Goal: Task Accomplishment & Management: Use online tool/utility

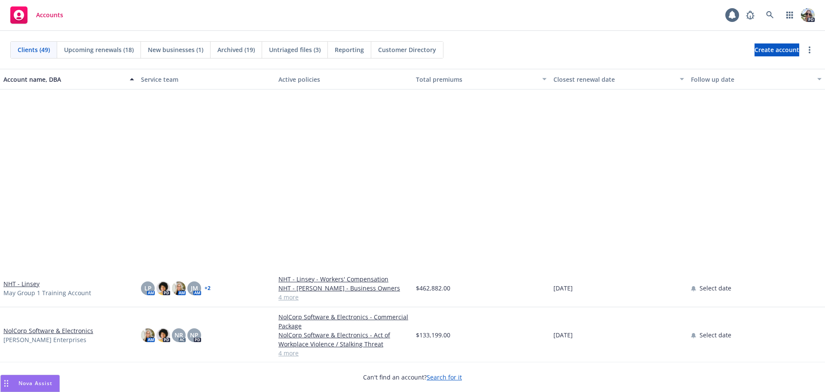
scroll to position [1413, 0]
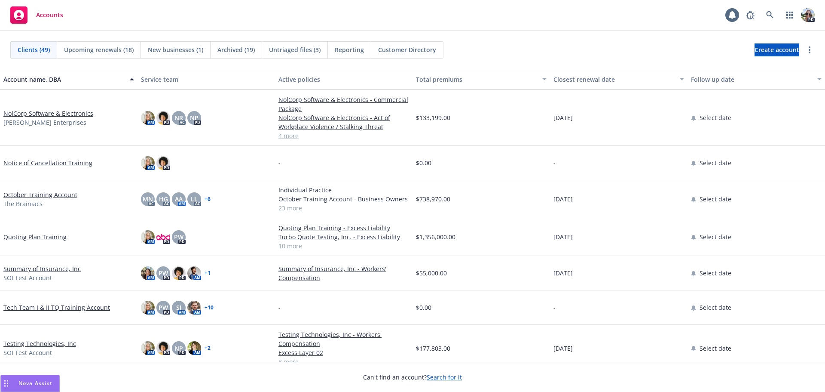
click at [18, 339] on link "Testing Technologies, Inc" at bounding box center [39, 343] width 73 height 9
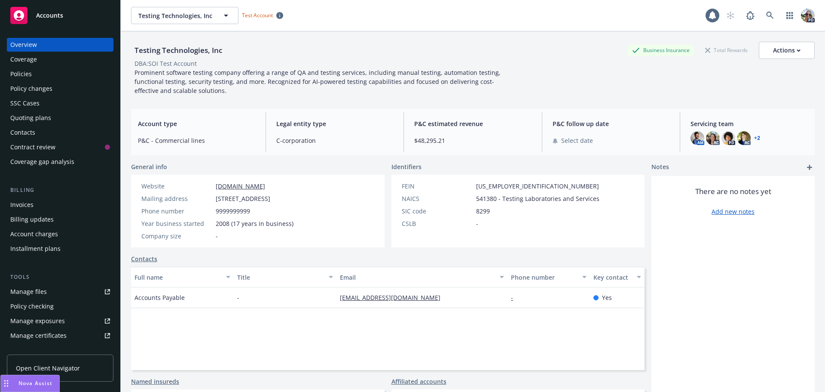
click at [16, 74] on div "Policies" at bounding box center [20, 74] width 21 height 14
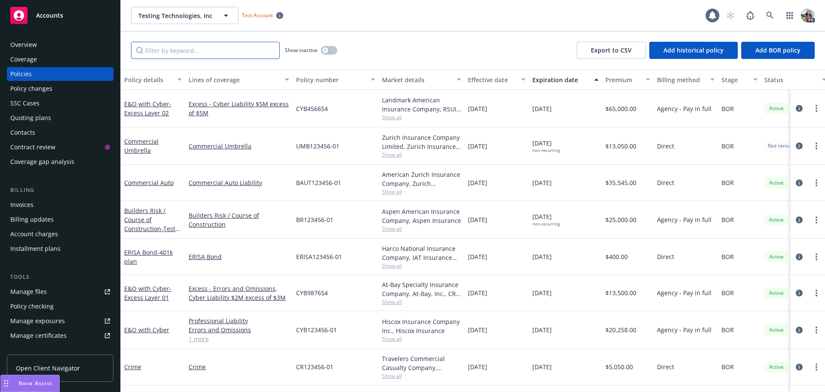
click at [151, 55] on input "Filter by keyword..." at bounding box center [205, 50] width 149 height 17
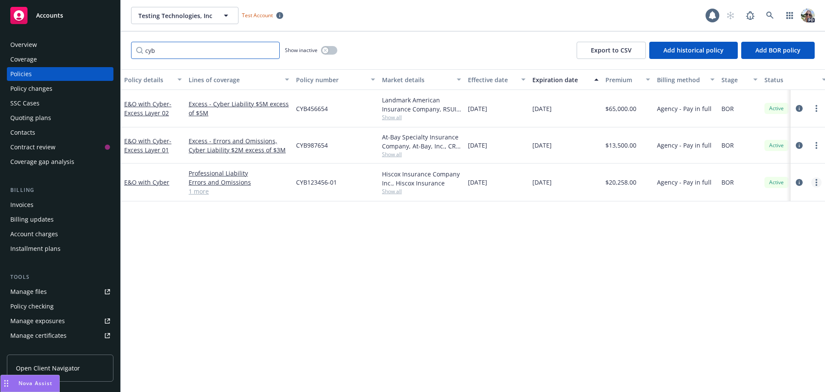
type input "cyb"
click at [815, 183] on link "more" at bounding box center [817, 182] width 10 height 10
click at [766, 200] on link "Manage lines of coverage" at bounding box center [770, 199] width 101 height 17
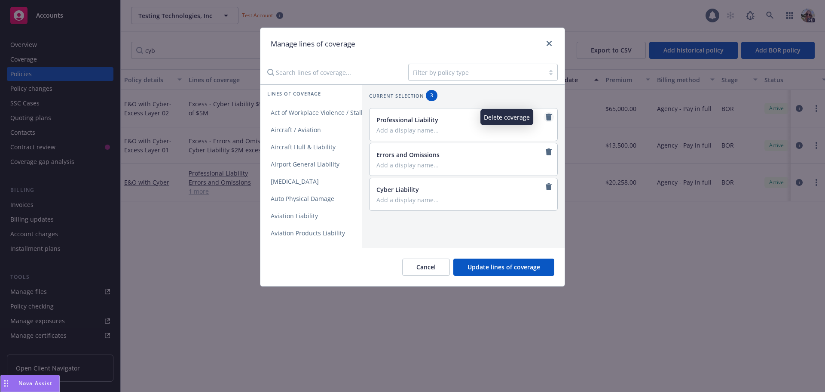
click at [546, 116] on icon "remove" at bounding box center [549, 116] width 6 height 7
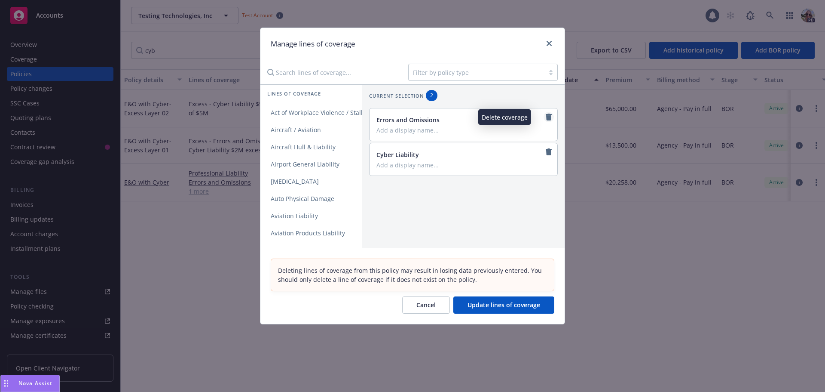
click at [546, 117] on icon "remove" at bounding box center [549, 116] width 6 height 7
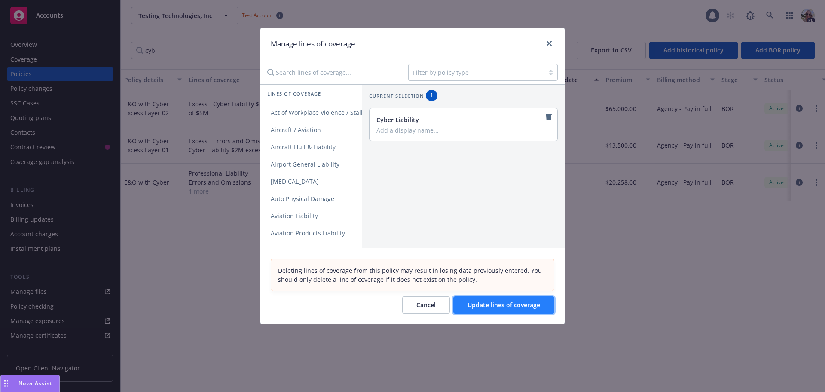
click at [494, 305] on span "Update lines of coverage" at bounding box center [504, 304] width 73 height 8
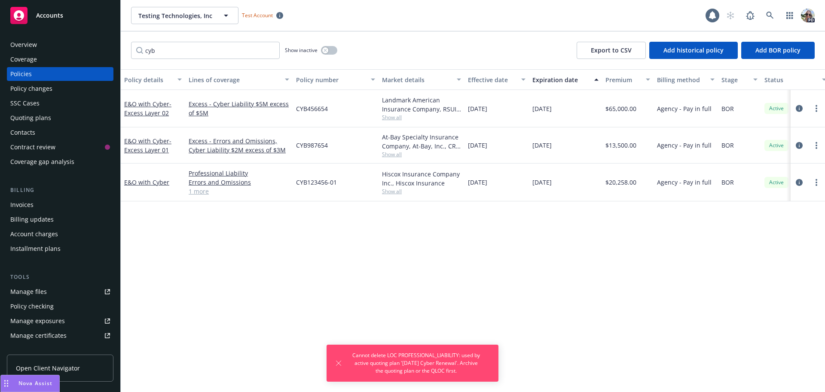
click at [394, 275] on div "Policy details Lines of coverage Policy number Market details Effective date Ex…" at bounding box center [473, 230] width 705 height 322
click at [338, 363] on icon "Dismiss notification" at bounding box center [338, 362] width 7 height 7
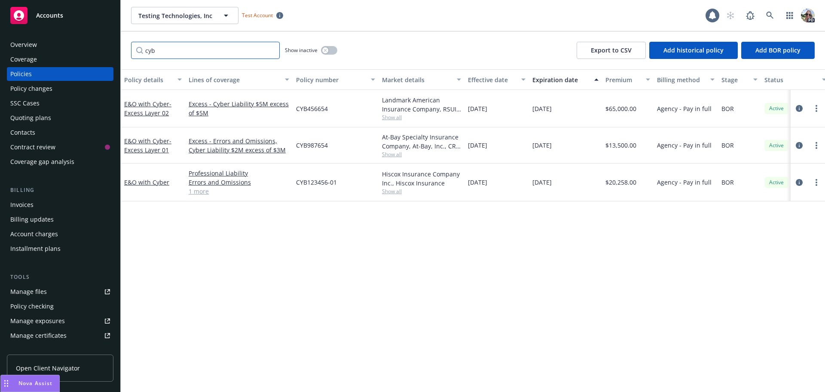
click at [272, 50] on input "cyb" at bounding box center [205, 50] width 149 height 17
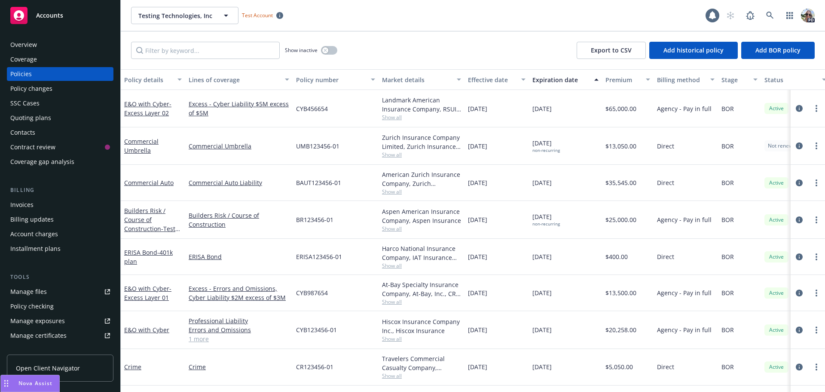
click at [40, 16] on span "Accounts" at bounding box center [49, 15] width 27 height 7
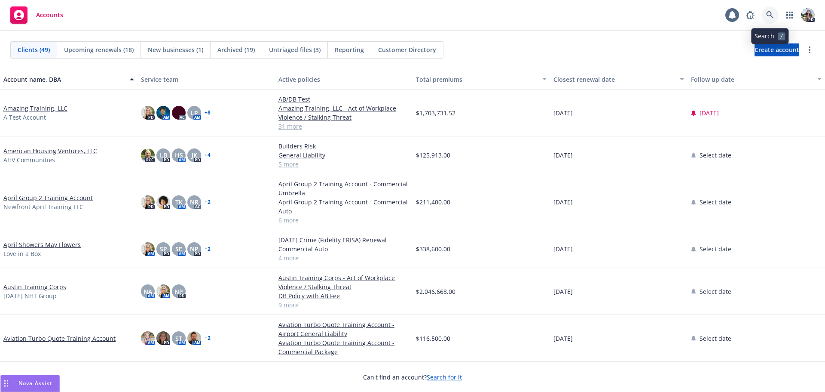
click at [769, 17] on icon at bounding box center [770, 15] width 8 height 8
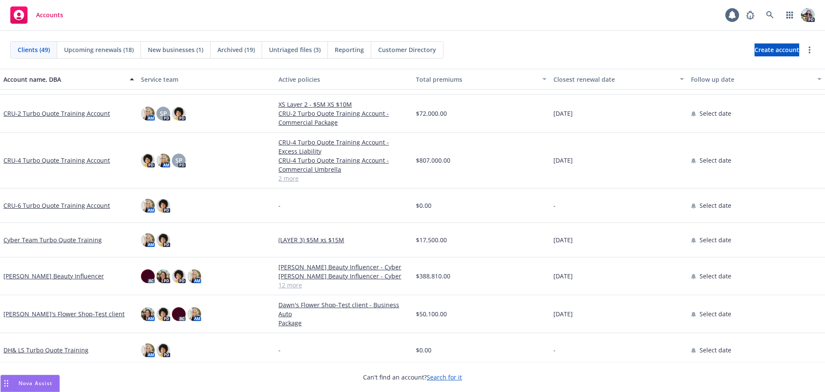
scroll to position [455, 0]
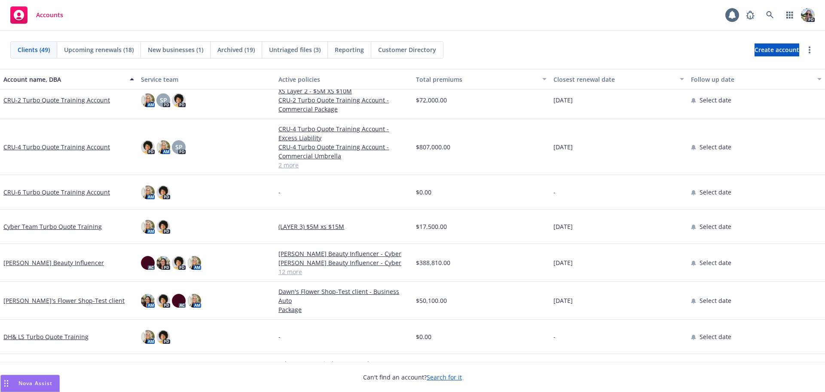
click at [37, 228] on link "Cyber Team Turbo Quote Training" at bounding box center [52, 226] width 98 height 9
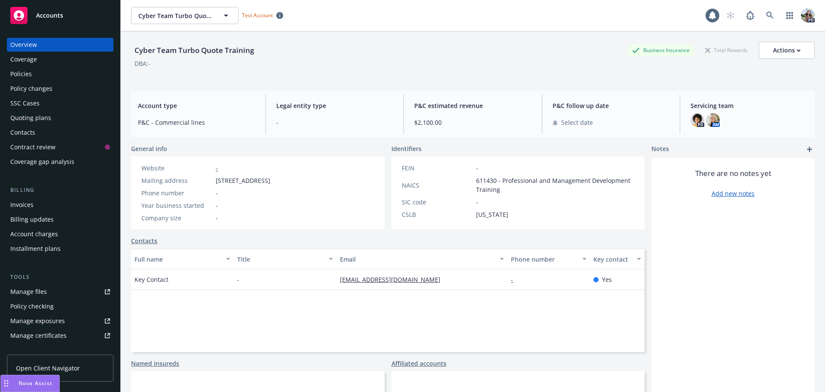
click at [25, 73] on div "Policies" at bounding box center [20, 74] width 21 height 14
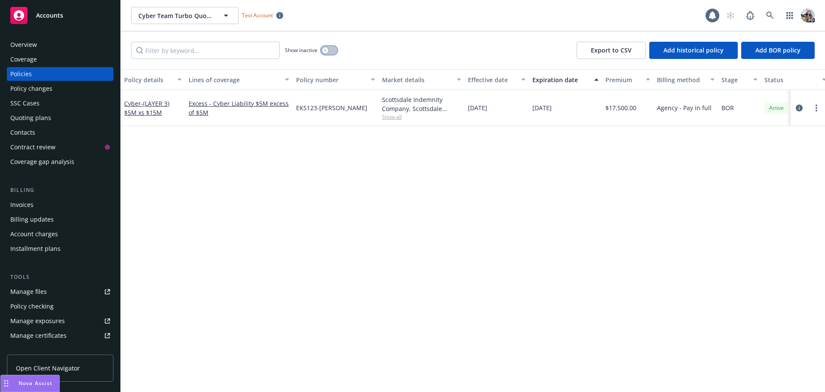
click at [325, 51] on icon "button" at bounding box center [325, 50] width 3 height 3
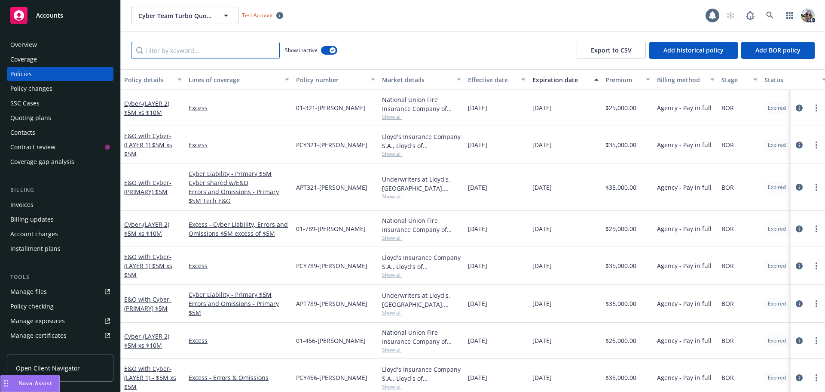
click at [157, 46] on input "Filter by keyword..." at bounding box center [205, 50] width 149 height 17
type input "cyber"
click at [270, 50] on input "cyber" at bounding box center [205, 50] width 149 height 17
click at [187, 15] on span "Cyber Team Turbo Quote Training" at bounding box center [175, 15] width 74 height 9
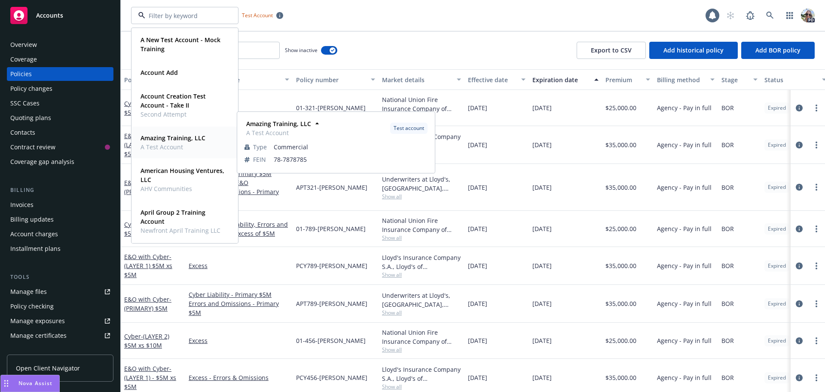
click at [172, 143] on span "A Test Account" at bounding box center [173, 146] width 65 height 9
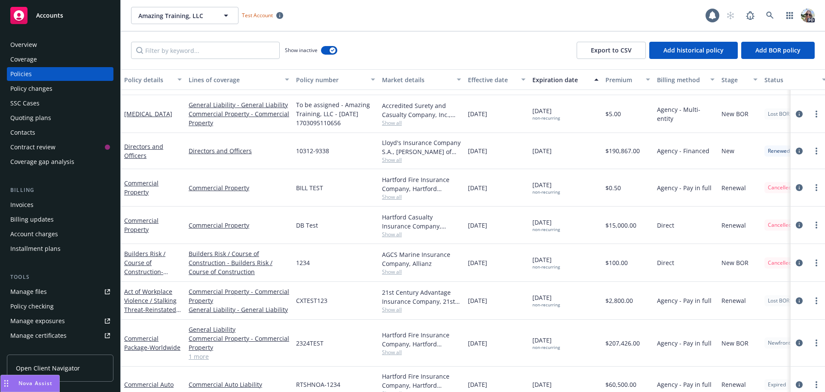
scroll to position [1002, 0]
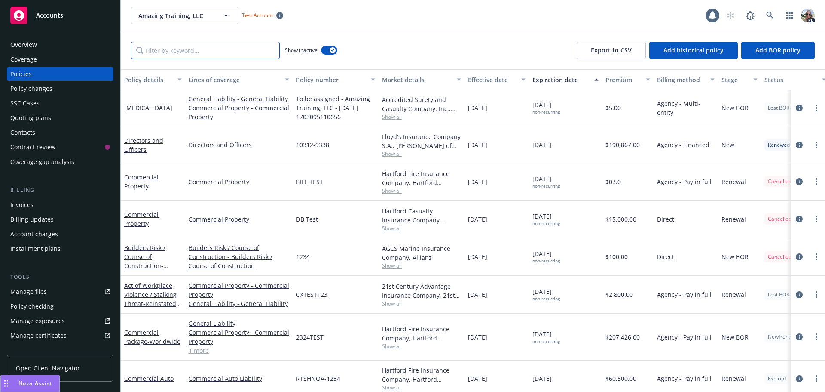
click at [174, 47] on input "Filter by keyword..." at bounding box center [205, 50] width 149 height 17
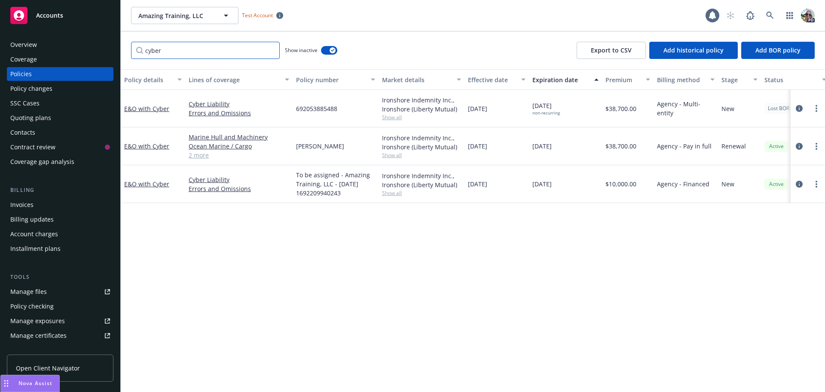
scroll to position [0, 0]
type input "cyber"
click at [815, 183] on link "more" at bounding box center [817, 184] width 10 height 10
click at [750, 201] on link "Manage lines of coverage" at bounding box center [770, 201] width 101 height 17
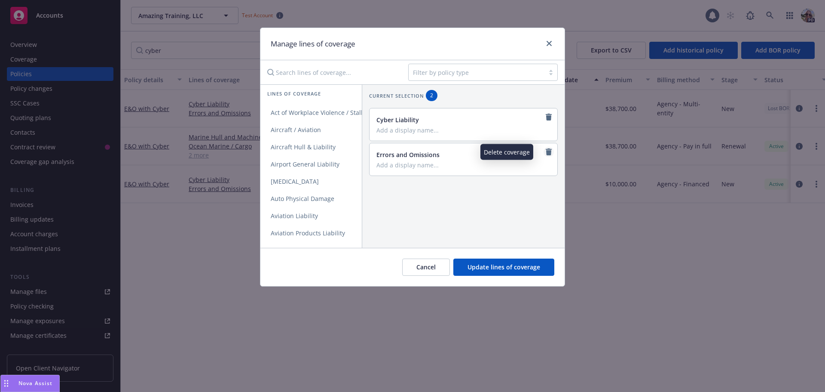
click at [546, 151] on icon "remove" at bounding box center [549, 151] width 6 height 7
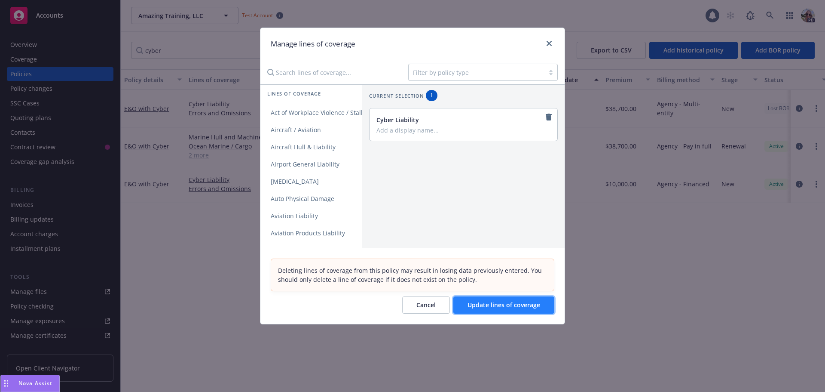
click at [481, 303] on span "Update lines of coverage" at bounding box center [504, 304] width 73 height 8
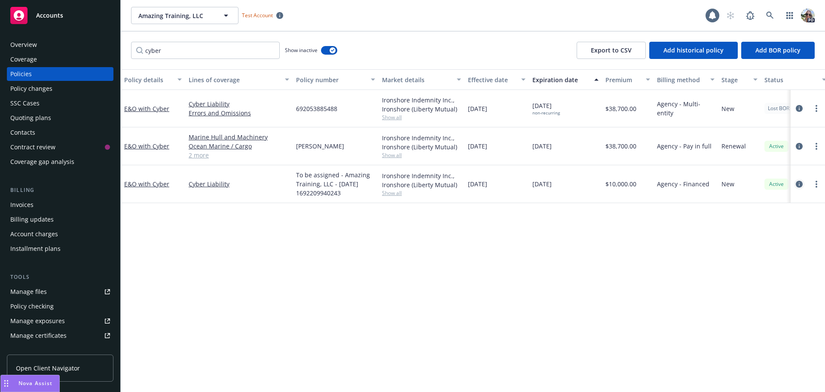
click at [800, 184] on icon "circleInformation" at bounding box center [799, 184] width 7 height 7
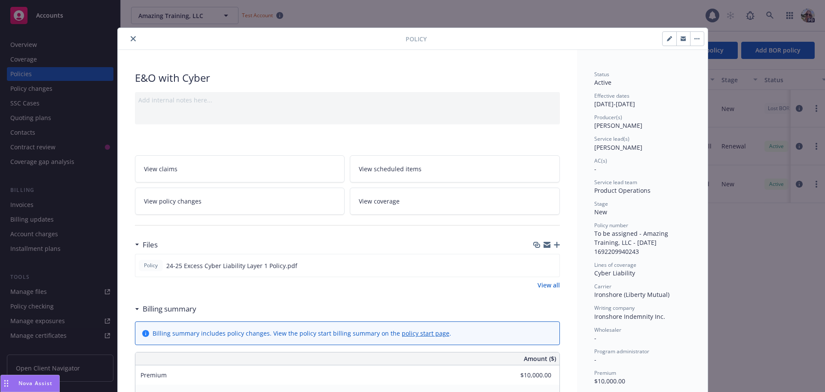
click at [667, 37] on icon "button" at bounding box center [669, 38] width 5 height 5
select select "NEW"
select select "12"
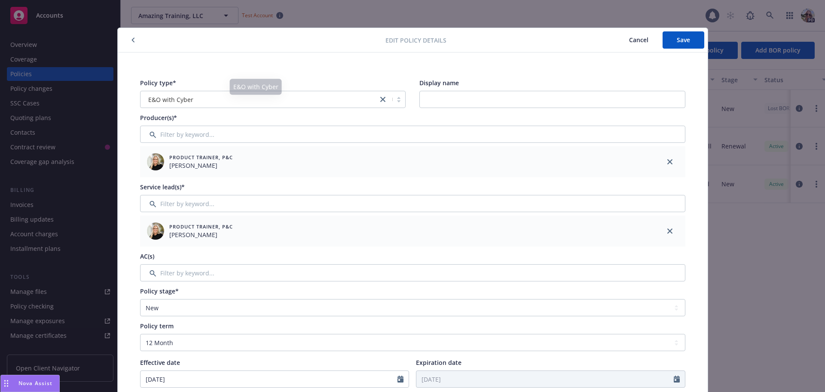
click at [192, 105] on div "E&O with Cyber" at bounding box center [260, 99] width 238 height 14
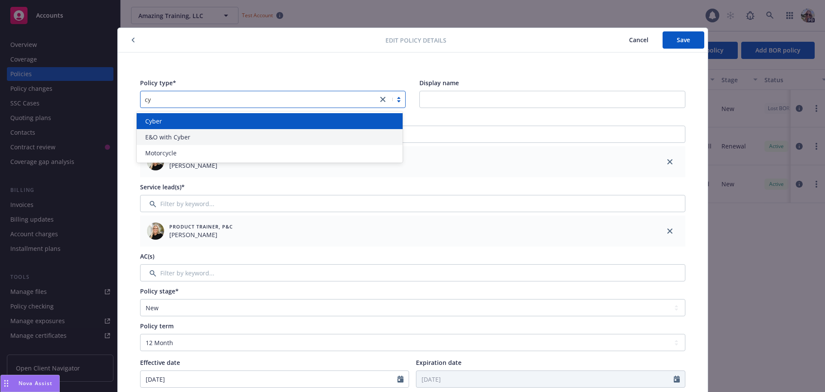
type input "cyb"
click at [152, 120] on span "Cyber" at bounding box center [153, 120] width 17 height 9
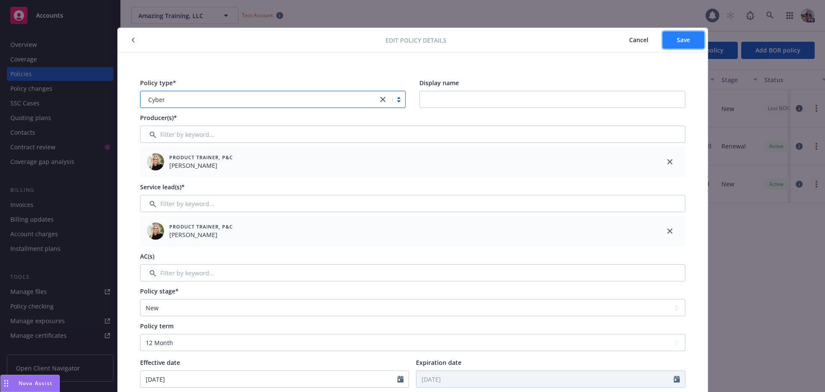
click at [677, 41] on span "Save" at bounding box center [683, 40] width 13 height 8
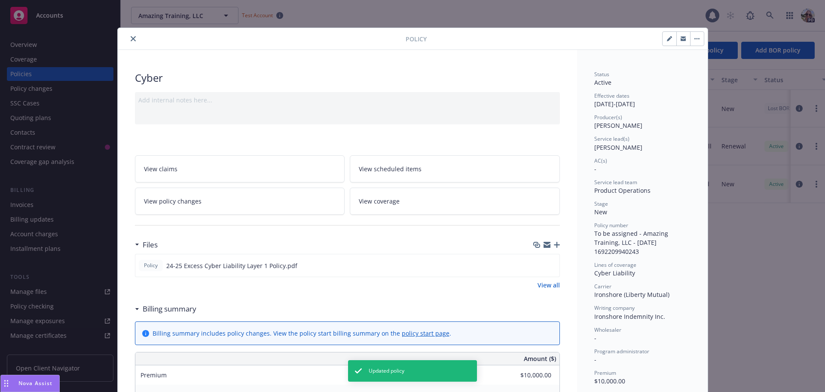
click at [128, 37] on button "close" at bounding box center [133, 39] width 10 height 10
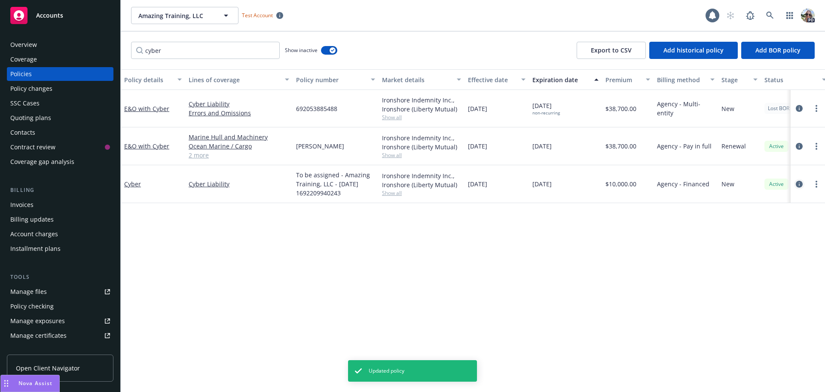
click at [798, 185] on icon "circleInformation" at bounding box center [799, 184] width 7 height 7
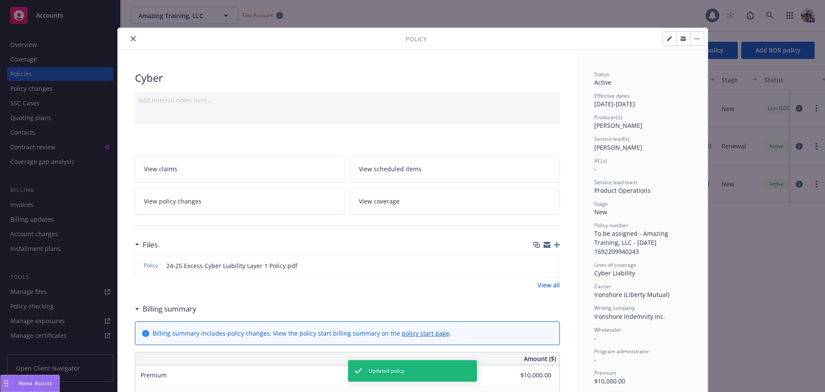
scroll to position [26, 0]
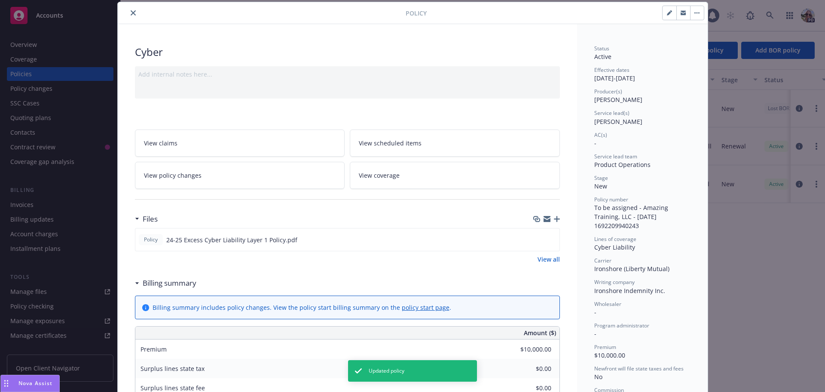
click at [667, 15] on icon "button" at bounding box center [669, 12] width 5 height 5
select select "NEW"
select select "12"
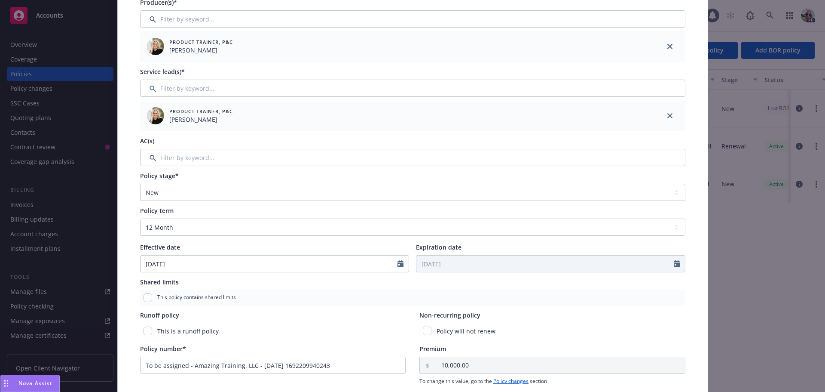
scroll to position [77, 0]
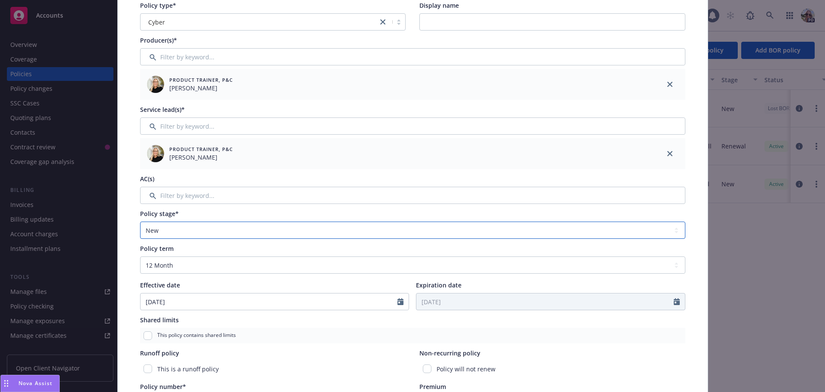
click at [158, 232] on select "Select policy stage Historical New New BOR BOR Renewal Non payment" at bounding box center [413, 229] width 546 height 17
select select "RENEWAL"
click at [140, 221] on select "Select policy stage Historical New New BOR BOR Renewal Non payment" at bounding box center [413, 229] width 546 height 17
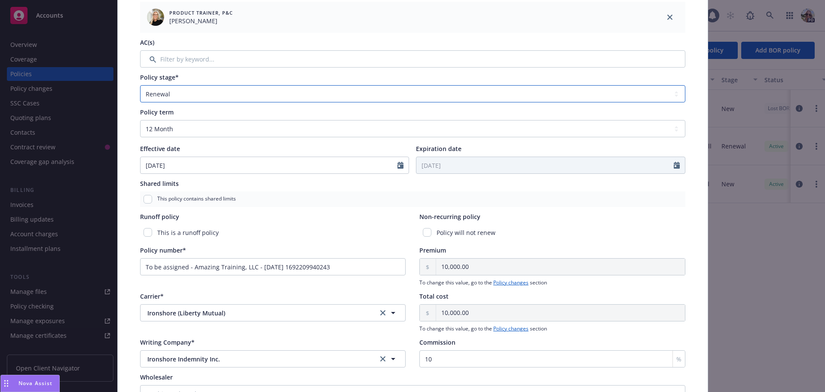
scroll to position [220, 0]
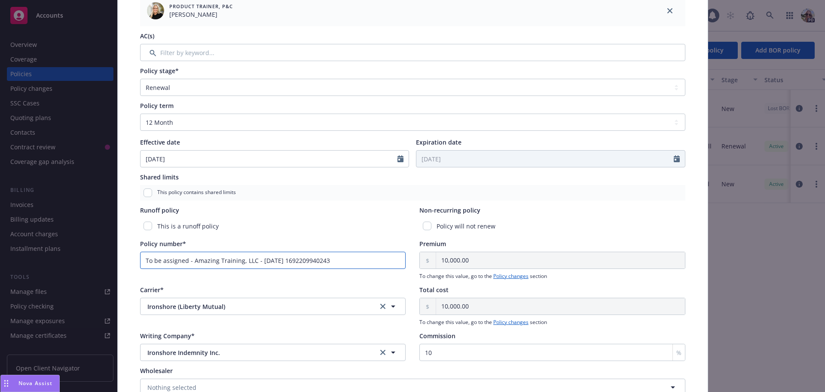
drag, startPoint x: 291, startPoint y: 260, endPoint x: 104, endPoint y: 264, distance: 186.6
click at [104, 264] on div "Edit policy details Cancel Save Policy type* Cyber Display name Producer(s)* Pr…" at bounding box center [412, 196] width 825 height 392
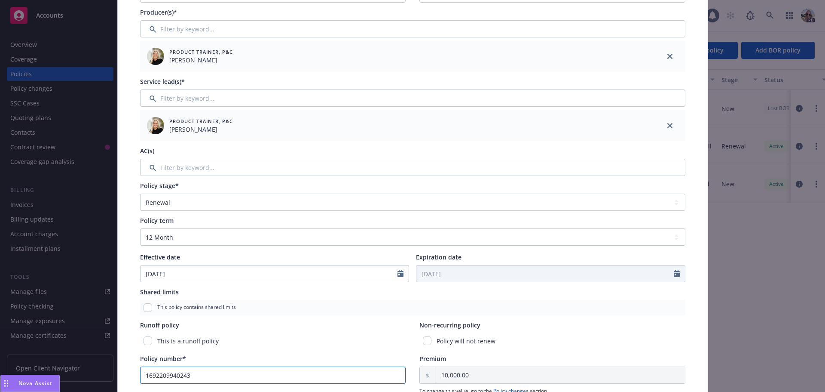
scroll to position [0, 0]
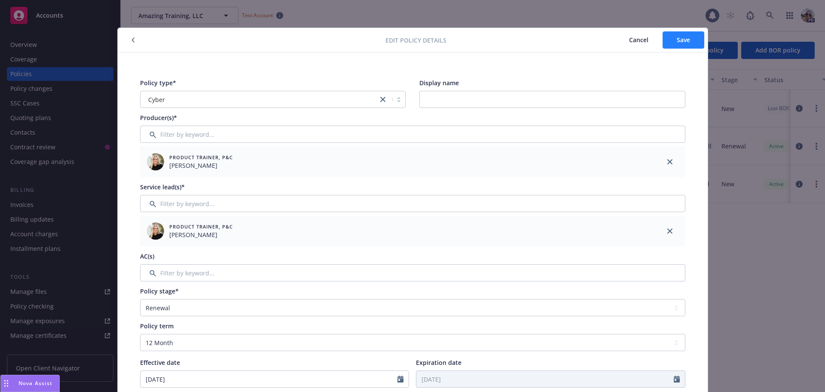
type input "1692209940243"
click at [684, 41] on span "Save" at bounding box center [683, 40] width 13 height 8
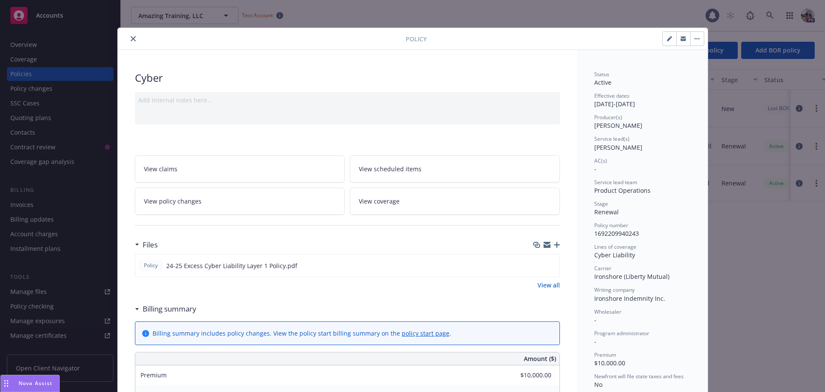
click at [554, 245] on icon "button" at bounding box center [557, 245] width 6 height 6
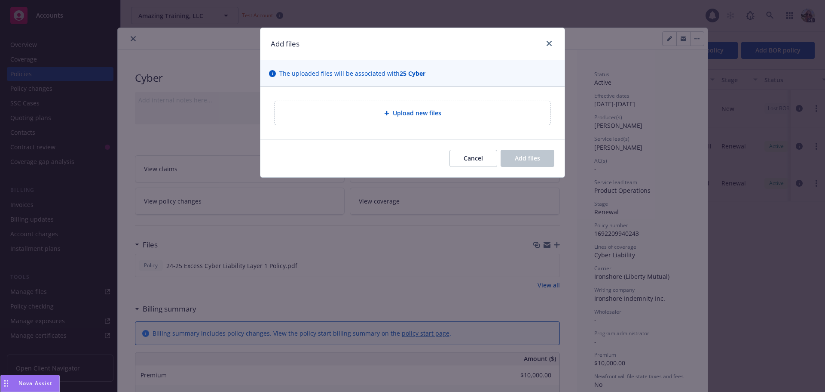
click at [419, 112] on span "Upload new files" at bounding box center [417, 112] width 49 height 9
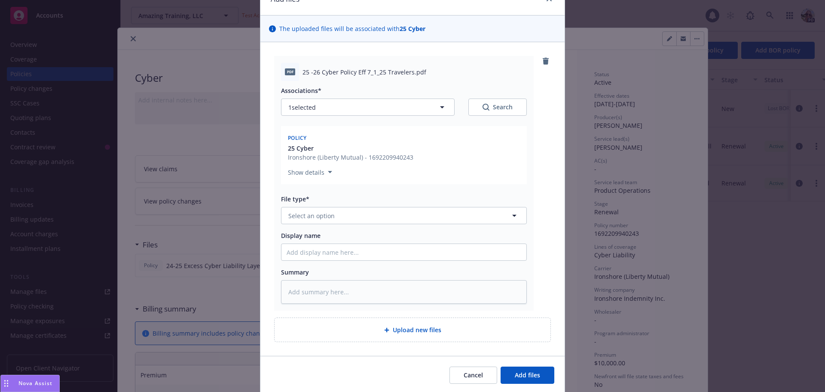
scroll to position [75, 0]
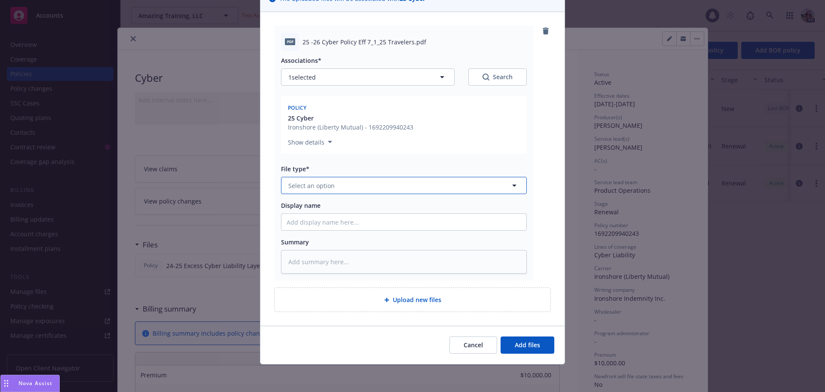
click at [318, 186] on span "Select an option" at bounding box center [311, 185] width 46 height 9
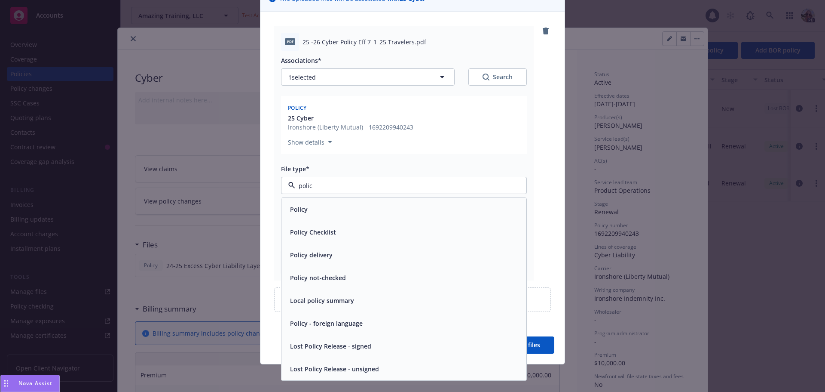
type input "policy"
click at [295, 209] on span "Policy" at bounding box center [299, 209] width 18 height 9
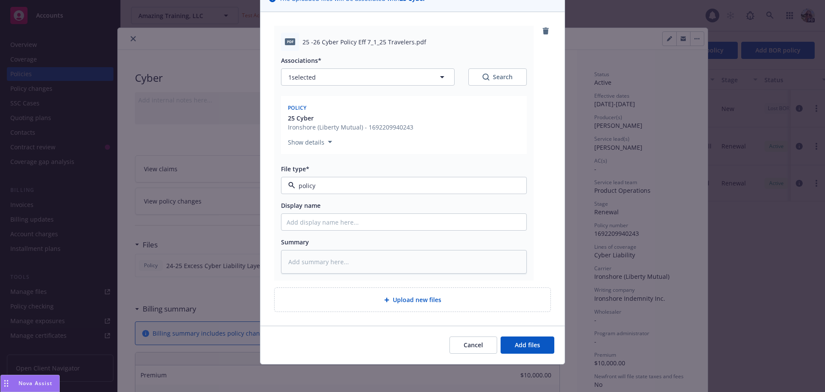
type textarea "x"
click at [308, 184] on span "Policy" at bounding box center [387, 185] width 199 height 9
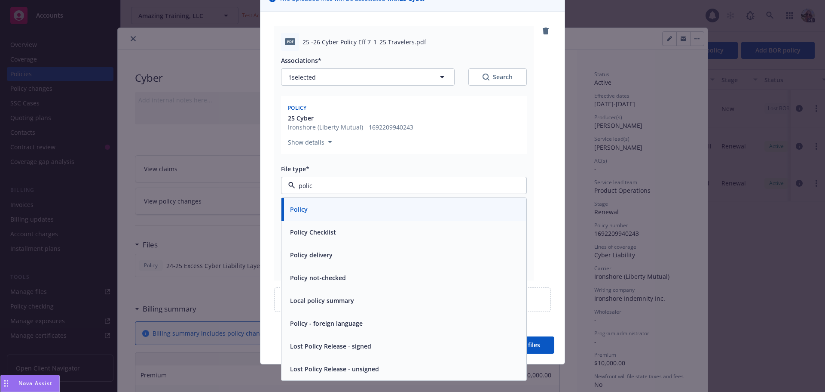
type input "policy"
click at [314, 270] on div "Policy not-checked" at bounding box center [404, 277] width 245 height 23
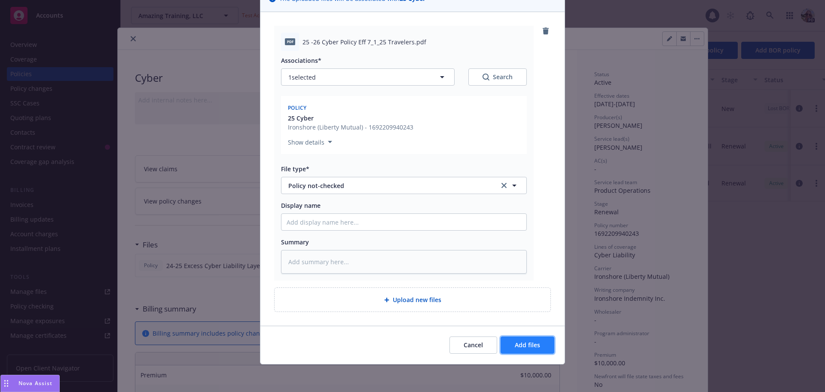
click at [535, 346] on span "Add files" at bounding box center [527, 344] width 25 height 8
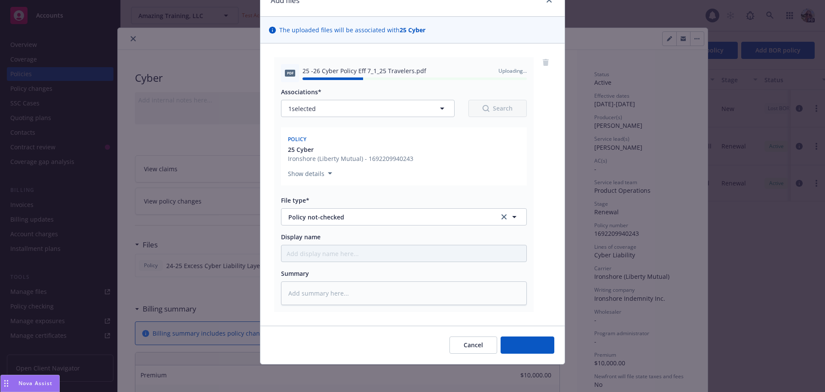
type textarea "x"
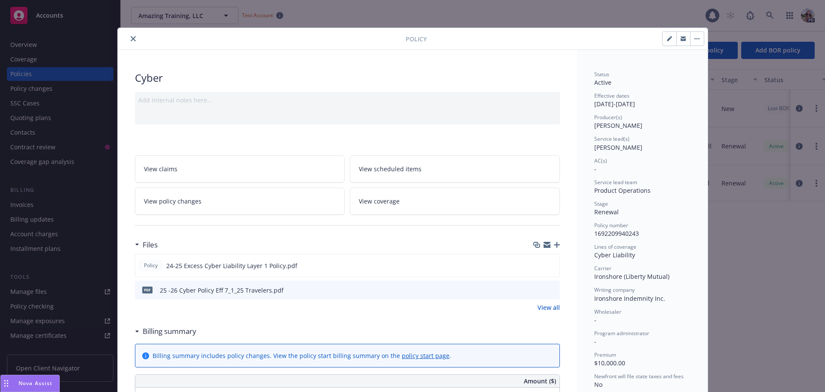
click at [549, 308] on link "View all" at bounding box center [549, 307] width 22 height 9
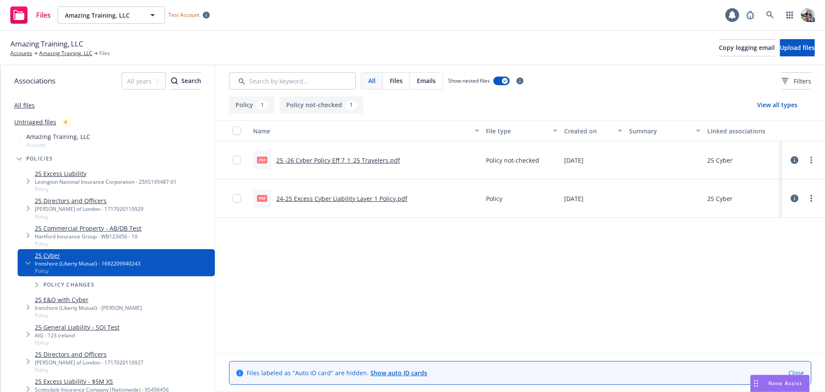
click at [795, 199] on icon at bounding box center [795, 198] width 8 height 8
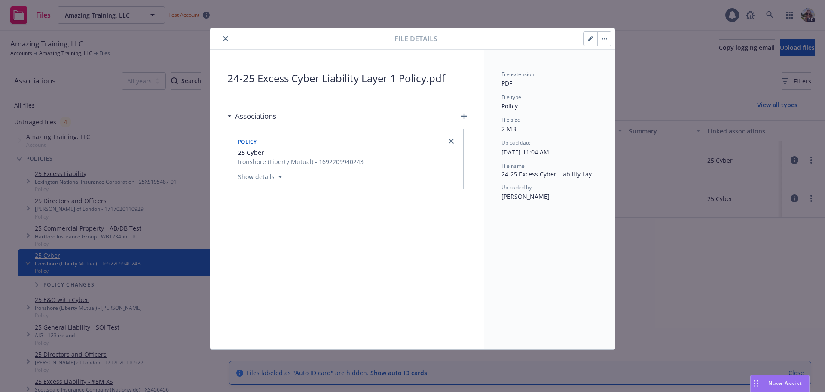
click at [607, 38] on icon "button" at bounding box center [606, 38] width 1 height 1
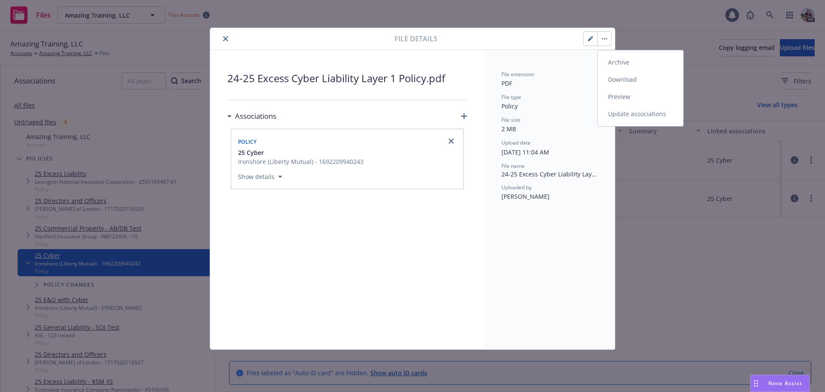
click at [615, 111] on link "Update associations" at bounding box center [641, 113] width 86 height 17
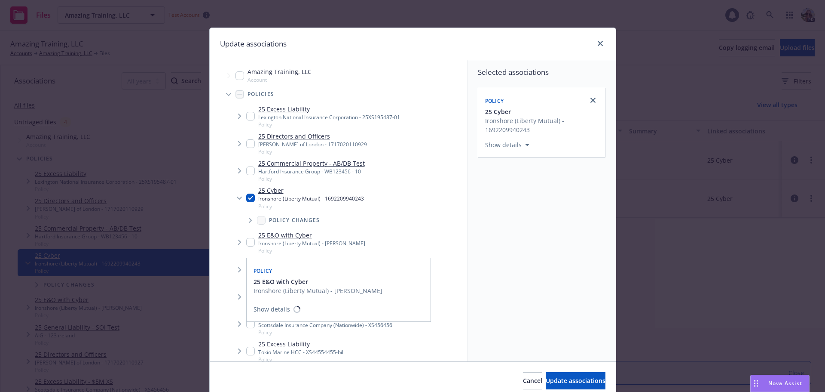
click at [246, 242] on input "Tree Example" at bounding box center [250, 242] width 9 height 9
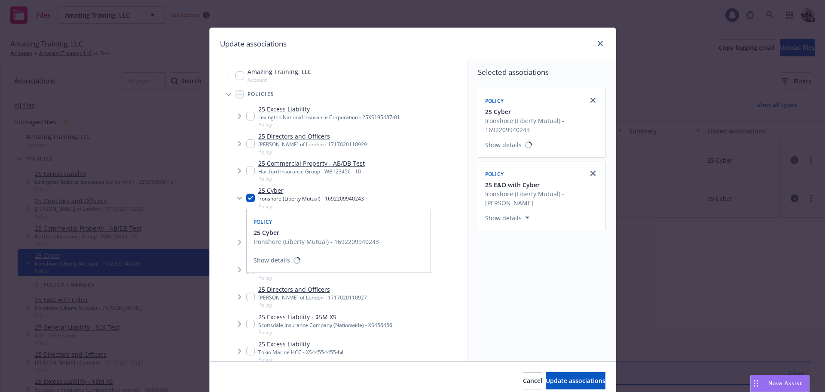
checkbox input "false"
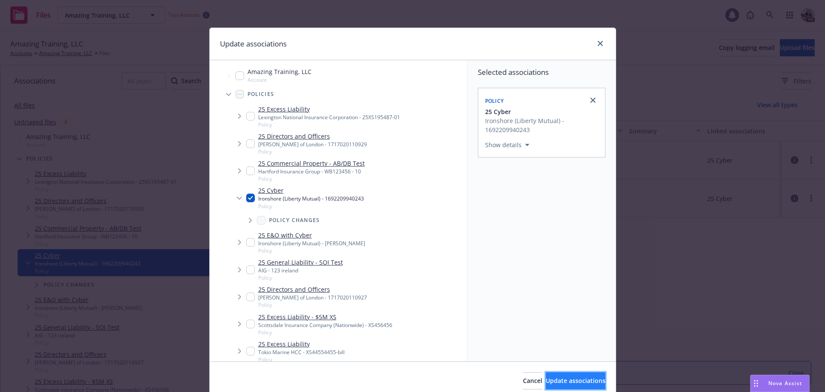
click at [562, 382] on span "Update associations" at bounding box center [576, 380] width 60 height 8
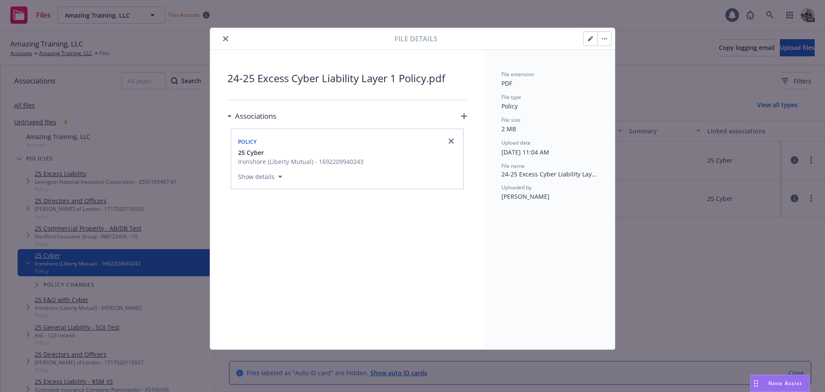
click at [226, 36] on icon "close" at bounding box center [225, 38] width 5 height 5
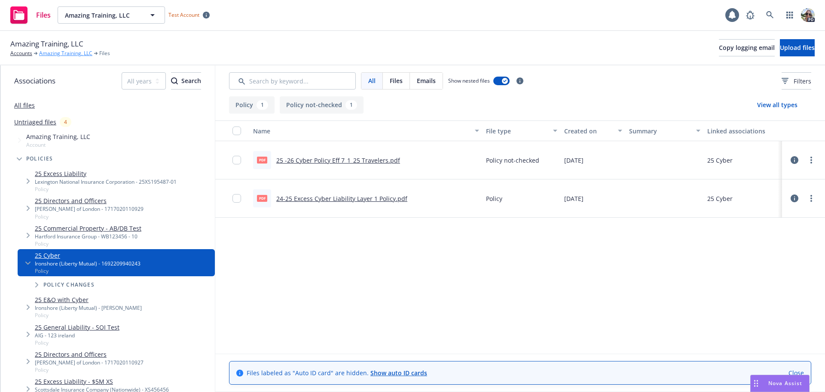
click at [50, 54] on link "Amazing Training, LLC" at bounding box center [65, 53] width 53 height 8
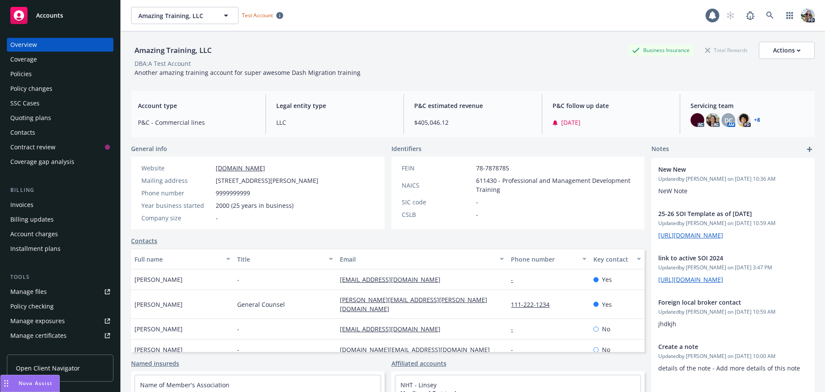
click at [28, 71] on div "Policies" at bounding box center [20, 74] width 21 height 14
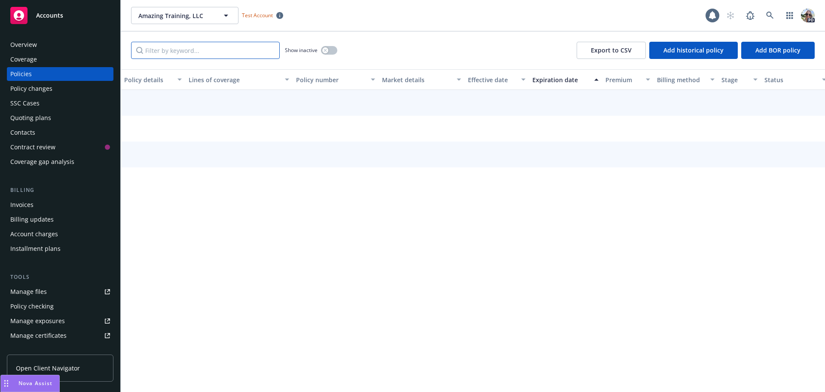
click at [217, 48] on input "Filter by keyword..." at bounding box center [205, 50] width 149 height 17
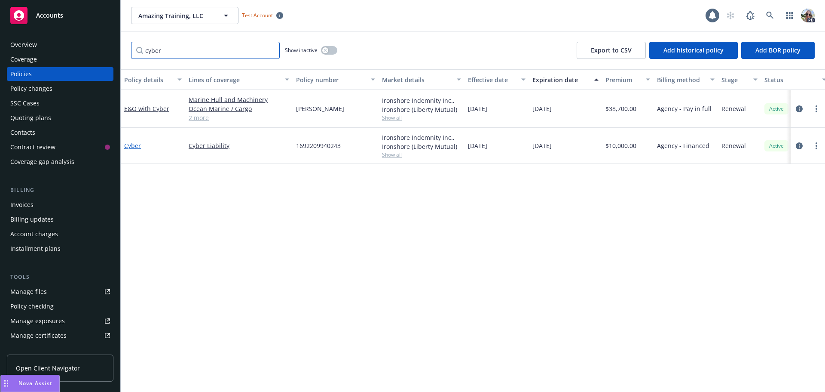
type input "cyber"
click at [128, 145] on link "Cyber" at bounding box center [132, 145] width 17 height 8
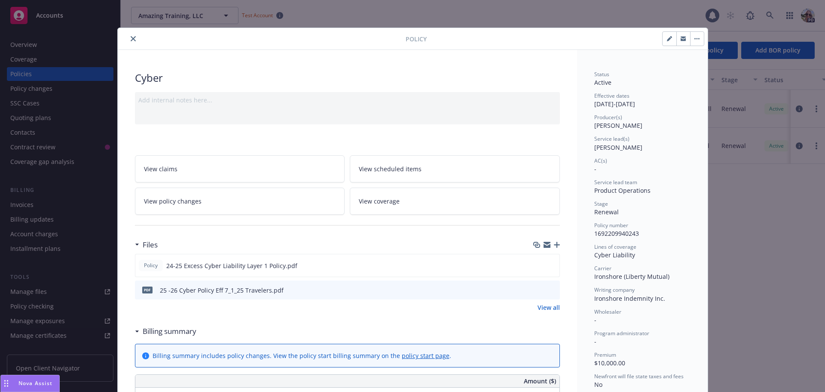
click at [667, 37] on icon "button" at bounding box center [669, 38] width 5 height 5
select select "RENEWAL"
select select "12"
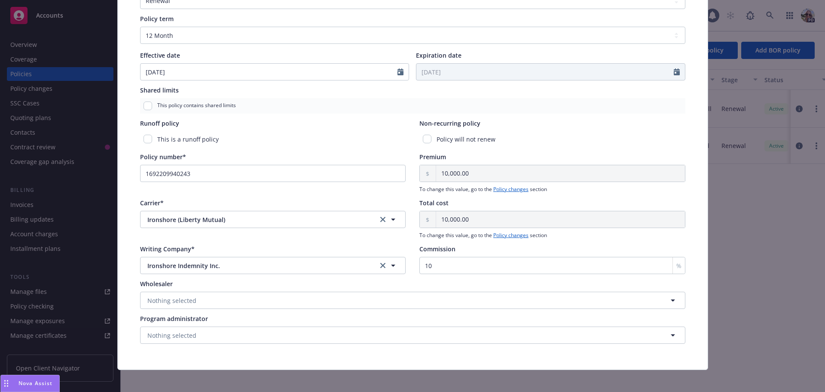
scroll to position [313, 0]
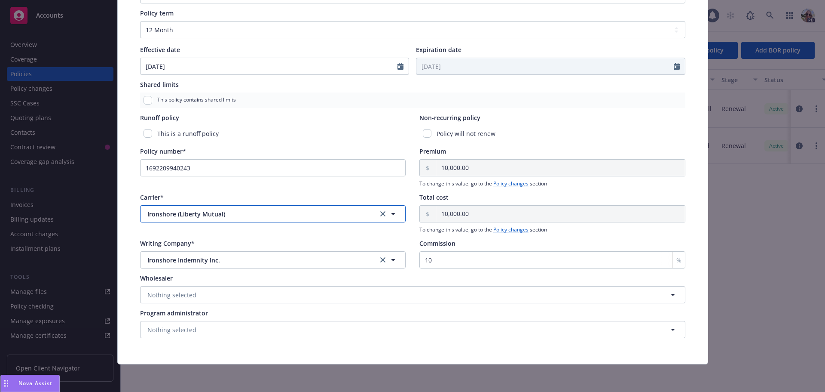
click at [236, 218] on button "Ironshore (Liberty Mutual)" at bounding box center [273, 213] width 266 height 17
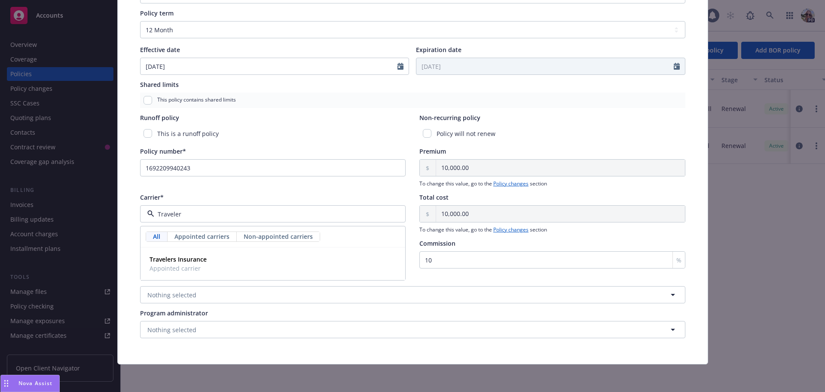
type input "Travelers"
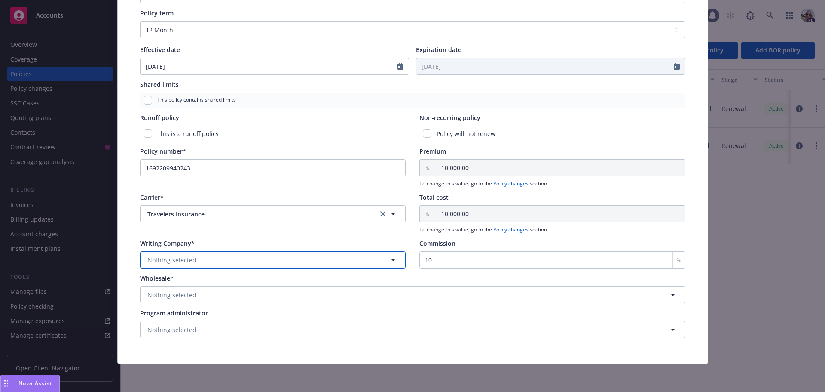
click at [160, 264] on button "Nothing selected" at bounding box center [273, 259] width 266 height 17
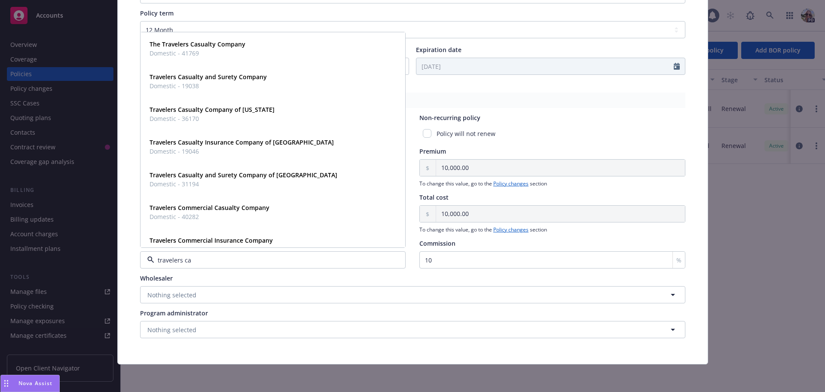
type input "travelers cas"
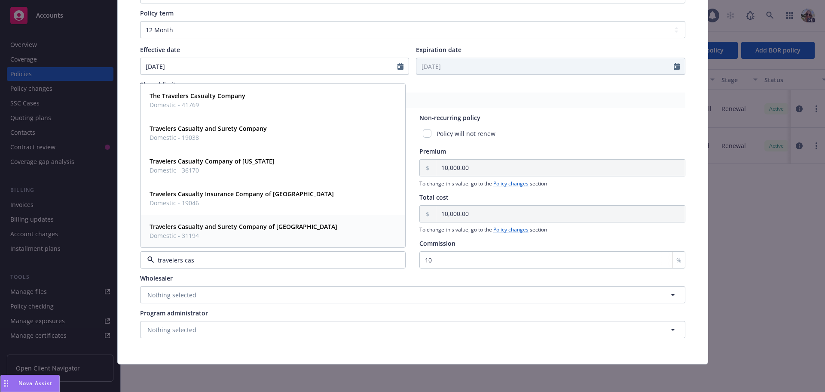
click at [208, 221] on div "Travelers Casualty and Surety Company of America Domestic - 31194" at bounding box center [242, 230] width 193 height 21
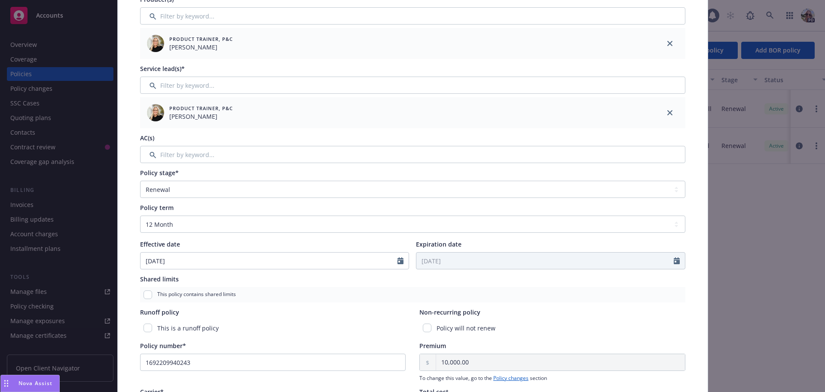
scroll to position [119, 0]
select select "7"
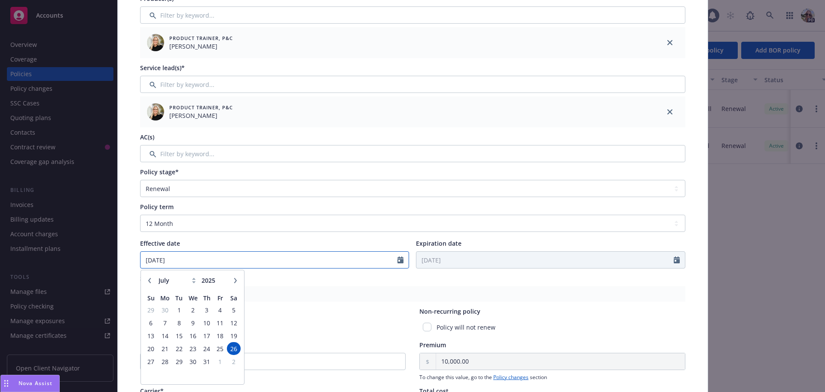
drag, startPoint x: 158, startPoint y: 260, endPoint x: 152, endPoint y: 261, distance: 6.5
click at [152, 261] on input "[DATE]" at bounding box center [269, 259] width 257 height 16
type input "[DATE]"
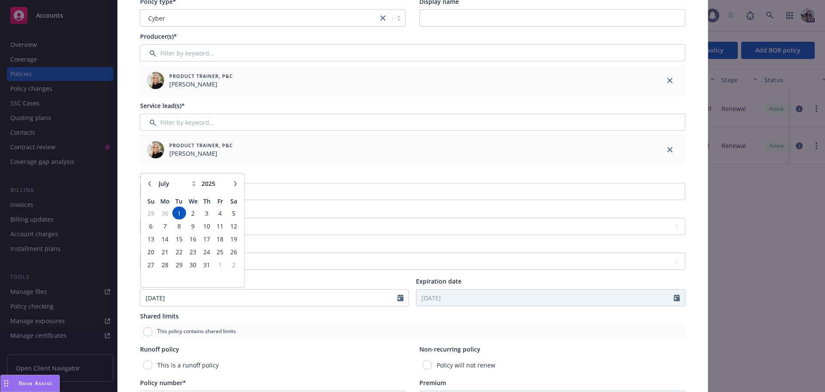
scroll to position [0, 0]
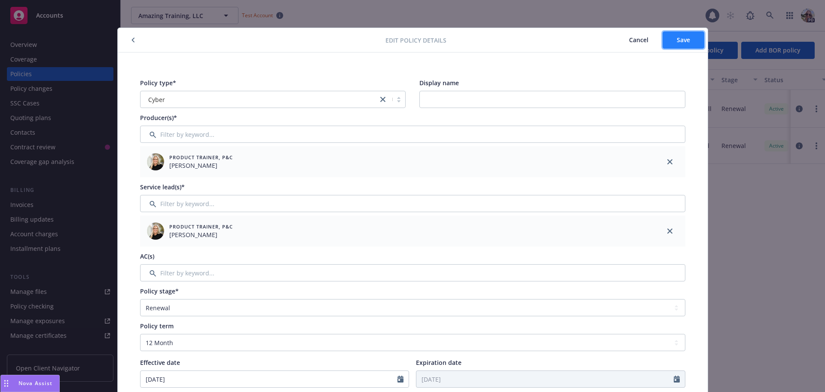
click at [689, 36] on button "Save" at bounding box center [684, 39] width 42 height 17
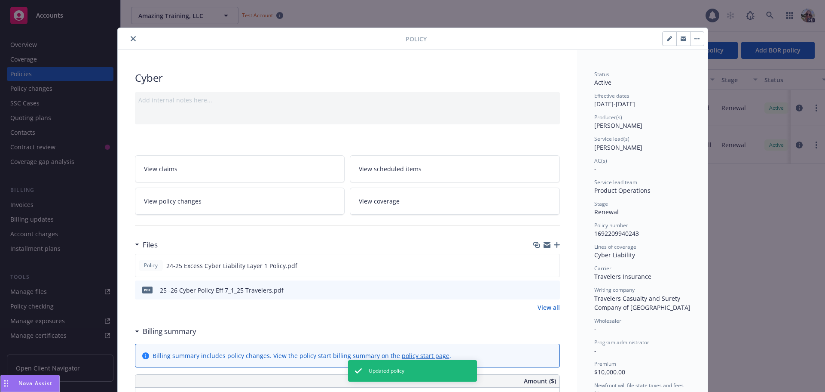
click at [555, 246] on icon "button" at bounding box center [557, 245] width 6 height 6
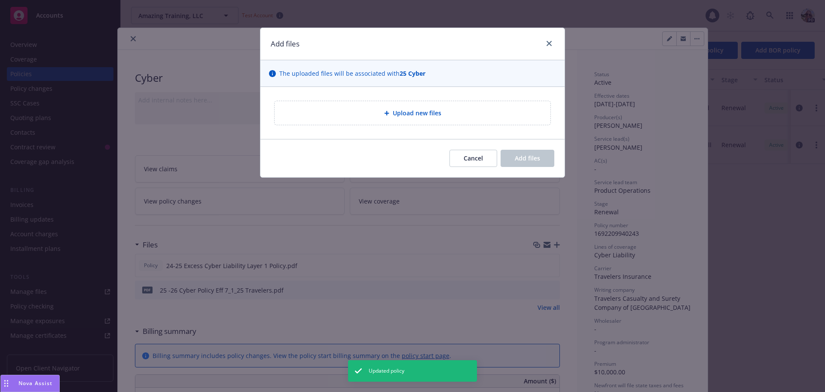
click at [411, 113] on span "Upload new files" at bounding box center [417, 112] width 49 height 9
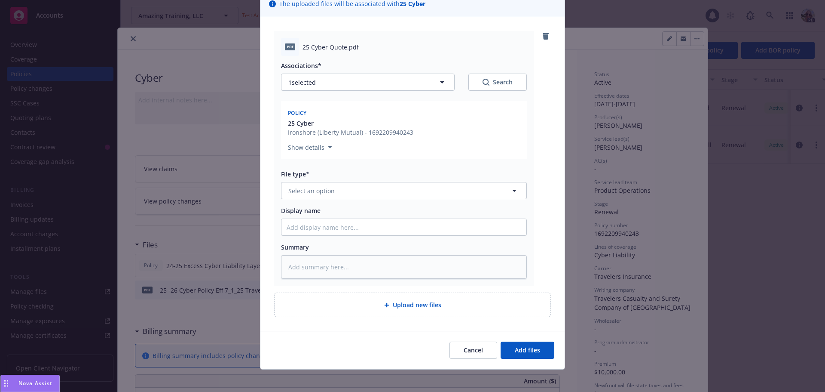
scroll to position [75, 0]
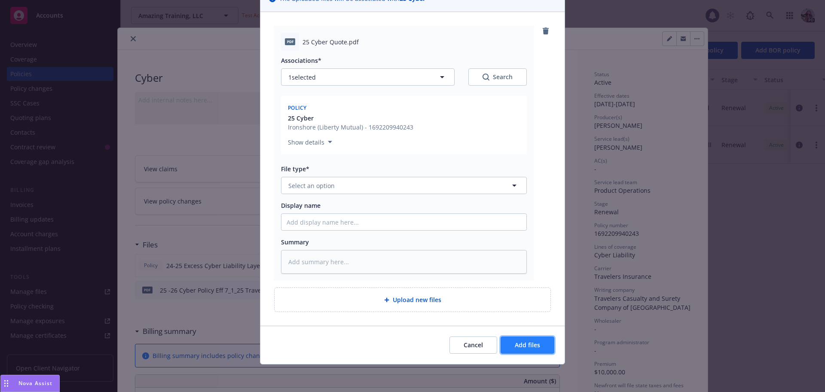
click at [529, 350] on button "Add files" at bounding box center [528, 344] width 54 height 17
type textarea "x"
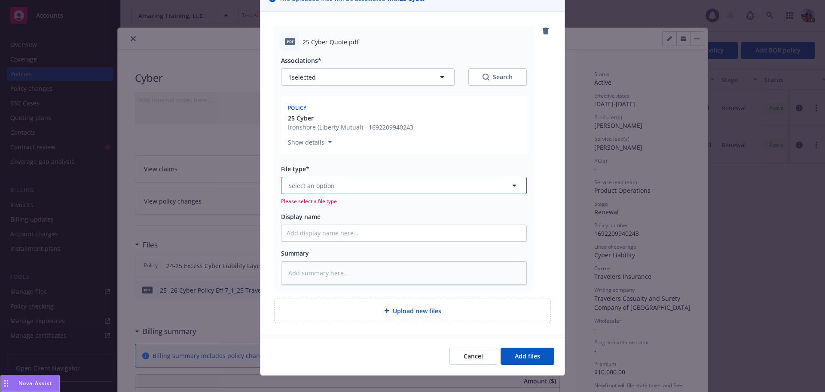
click at [306, 186] on span "Select an option" at bounding box center [311, 185] width 46 height 9
type input "quote"
click at [302, 214] on div "Quote" at bounding box center [299, 209] width 24 height 12
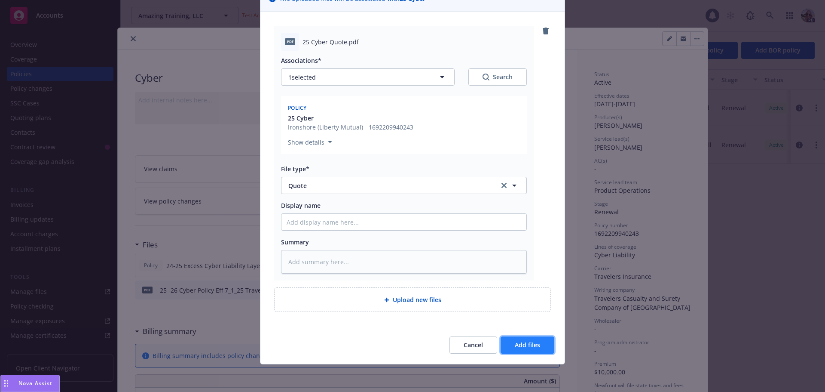
click at [530, 344] on span "Add files" at bounding box center [527, 344] width 25 height 8
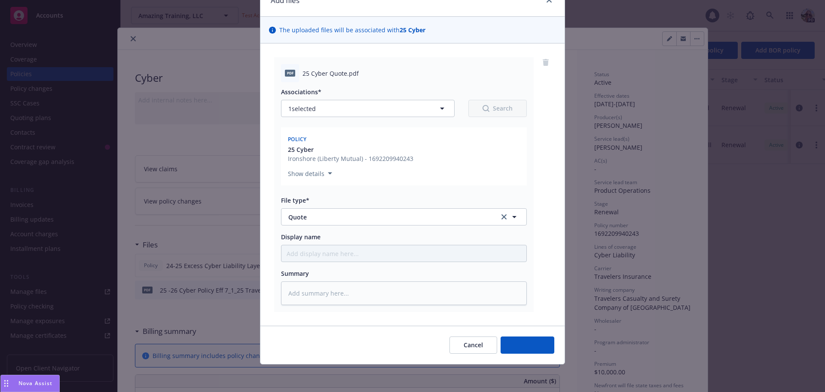
scroll to position [43, 0]
type textarea "x"
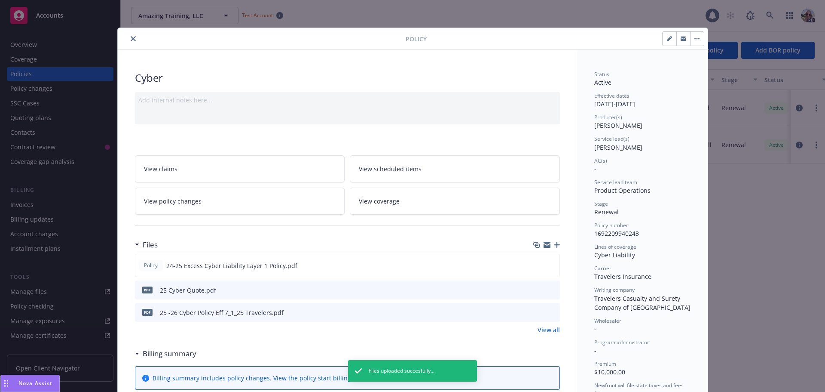
click at [129, 34] on div "Policy" at bounding box center [413, 39] width 590 height 22
click at [129, 36] on button "close" at bounding box center [133, 39] width 10 height 10
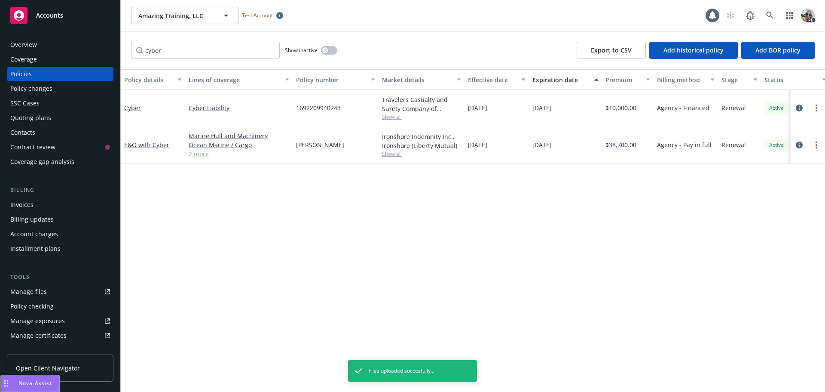
click at [218, 262] on div "Policy details Lines of coverage Policy number Market details Effective date Ex…" at bounding box center [473, 230] width 705 height 322
click at [13, 75] on div "Policies" at bounding box center [20, 74] width 21 height 14
click at [48, 12] on span "Accounts" at bounding box center [49, 15] width 27 height 7
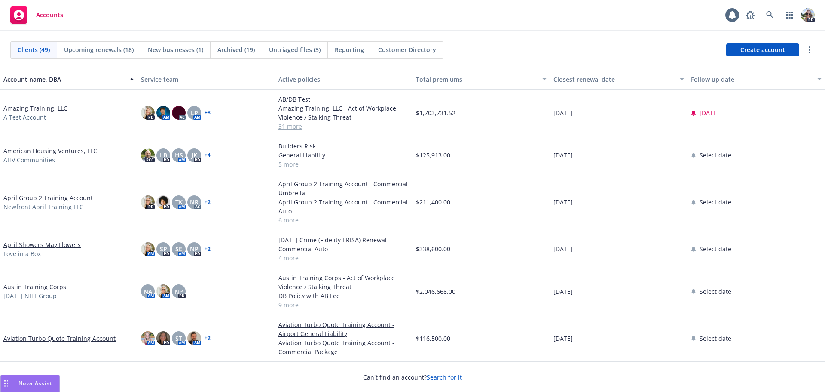
click at [37, 104] on link "Amazing Training, LLC" at bounding box center [35, 108] width 64 height 9
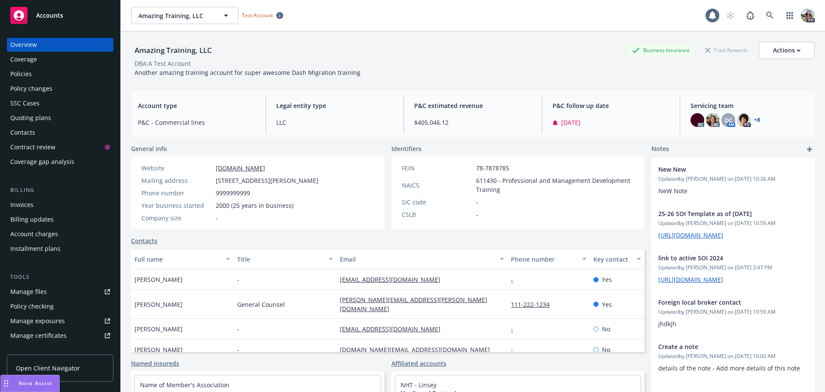
click at [18, 303] on div "Policy checking" at bounding box center [31, 306] width 43 height 14
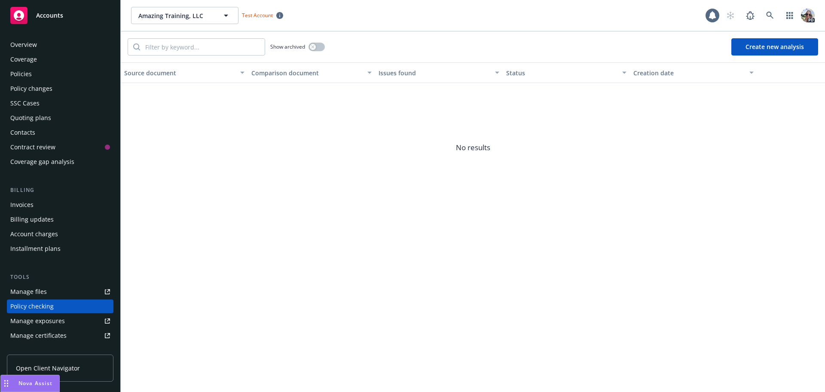
click at [41, 16] on span "Accounts" at bounding box center [49, 15] width 27 height 7
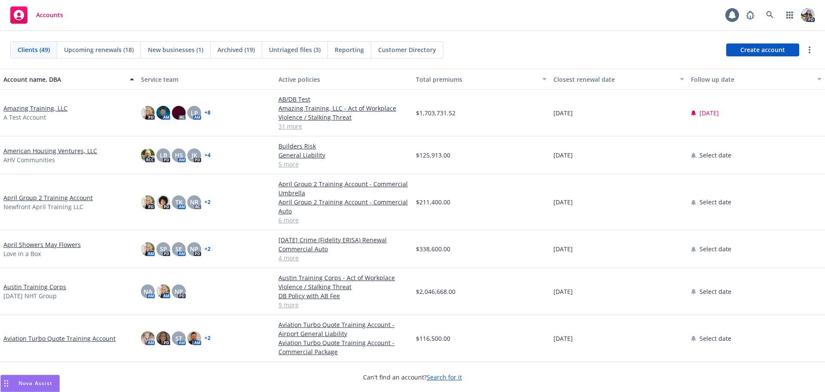
click at [37, 110] on link "Amazing Training, LLC" at bounding box center [35, 108] width 64 height 9
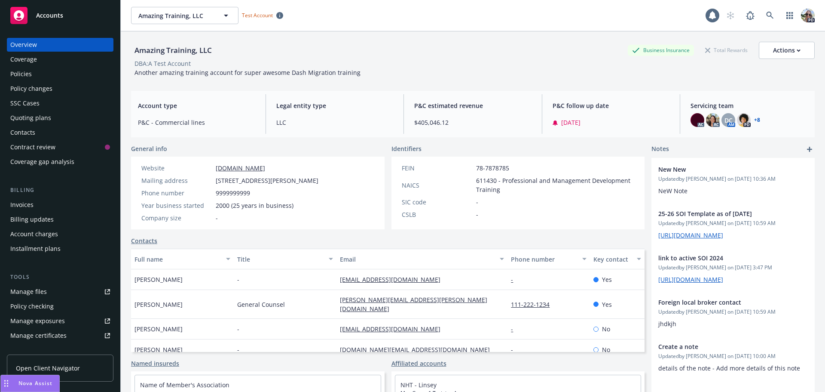
click at [18, 307] on div "Policy checking" at bounding box center [31, 306] width 43 height 14
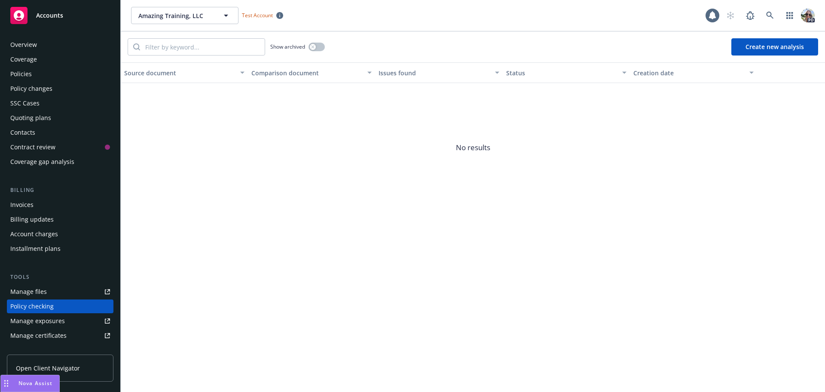
scroll to position [97, 0]
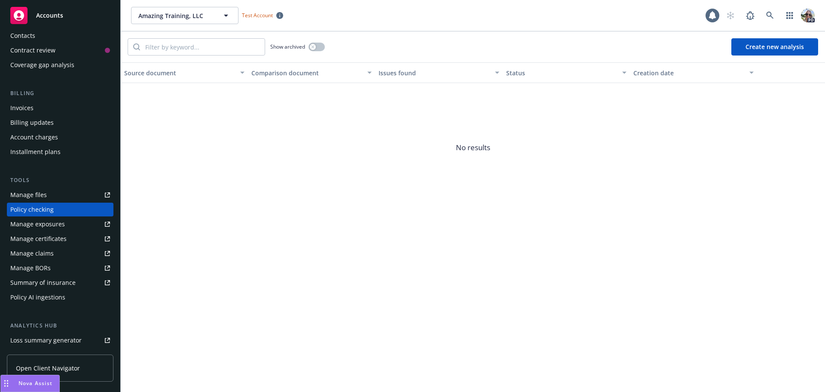
click at [744, 45] on button "Create new analysis" at bounding box center [775, 46] width 87 height 17
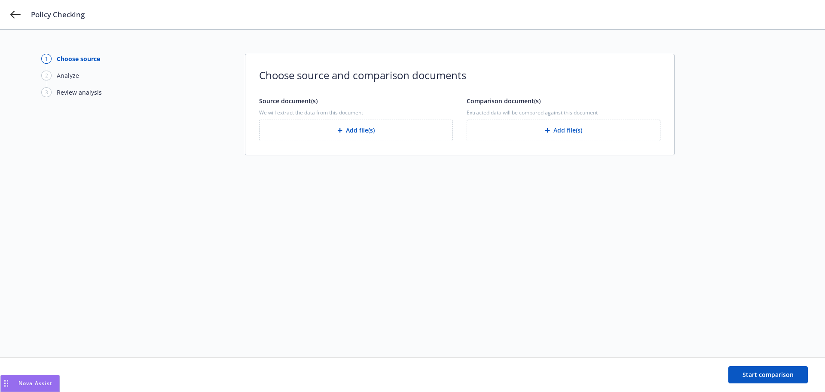
click at [350, 129] on button "Add file(s)" at bounding box center [356, 130] width 194 height 21
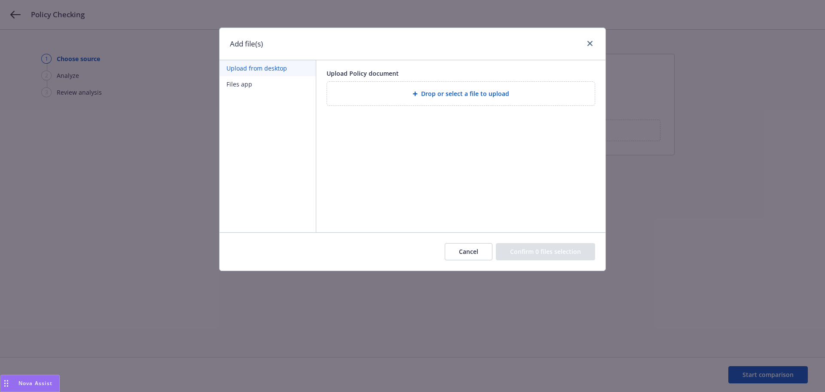
click at [397, 96] on div "Drop or select a file to upload" at bounding box center [461, 94] width 254 height 10
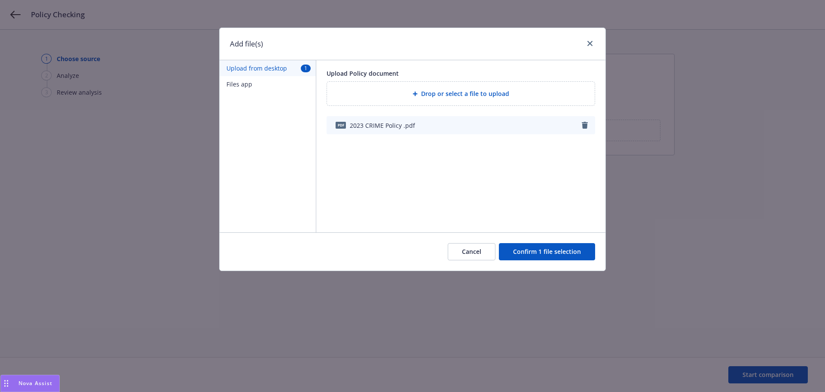
click at [534, 251] on button "Confirm 1 file selection" at bounding box center [547, 251] width 96 height 17
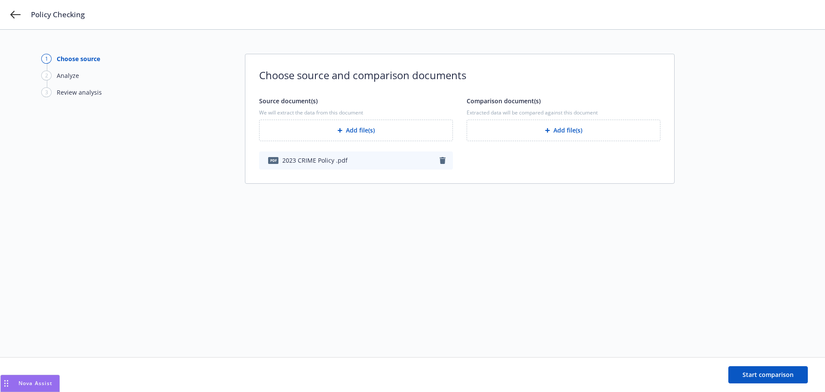
click at [508, 130] on button "Add file(s)" at bounding box center [564, 130] width 194 height 21
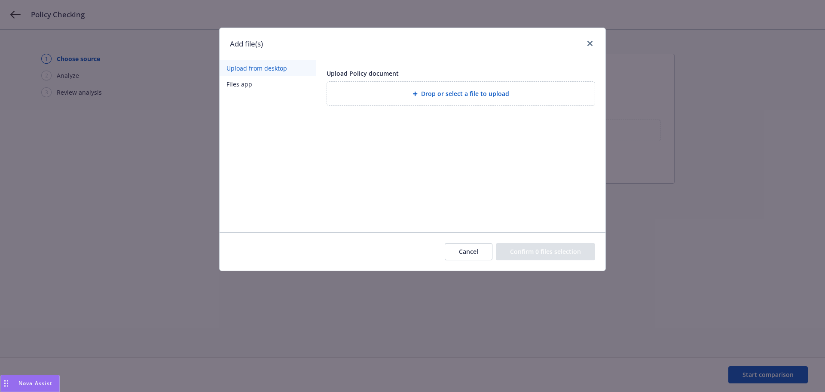
click at [440, 90] on span "Drop or select a file to upload" at bounding box center [465, 93] width 88 height 9
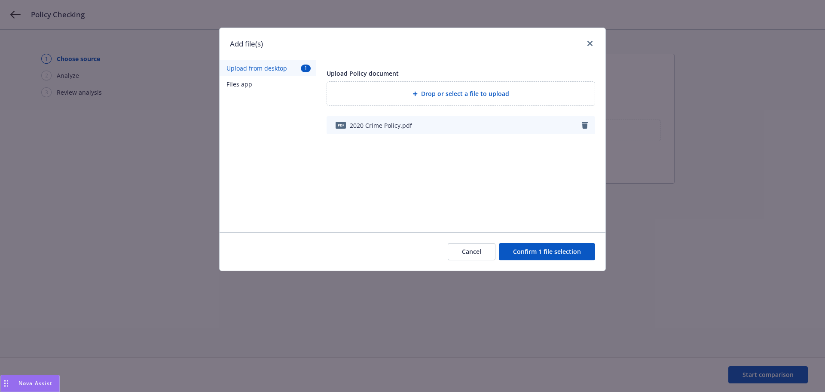
click at [553, 246] on button "Confirm 1 file selection" at bounding box center [547, 251] width 96 height 17
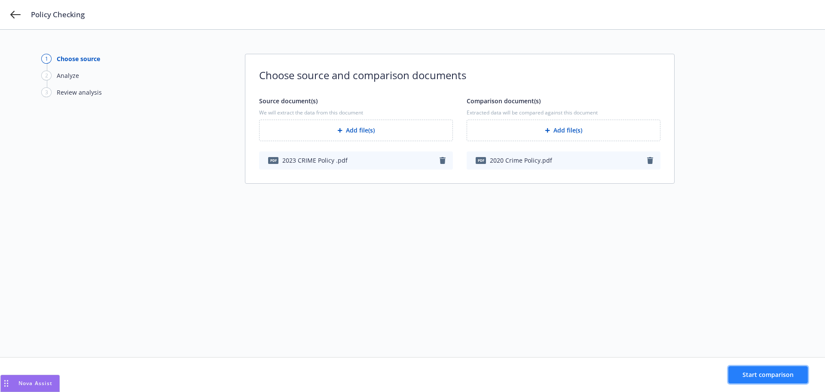
click at [776, 377] on span "Start comparison" at bounding box center [768, 374] width 51 height 8
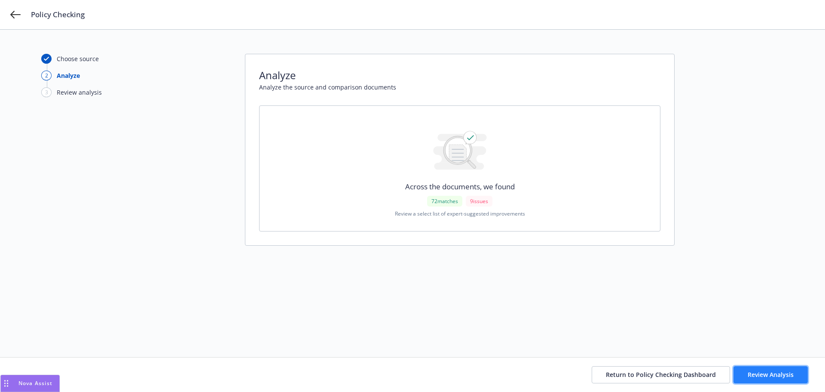
click at [769, 374] on span "Review Analysis" at bounding box center [771, 374] width 46 height 8
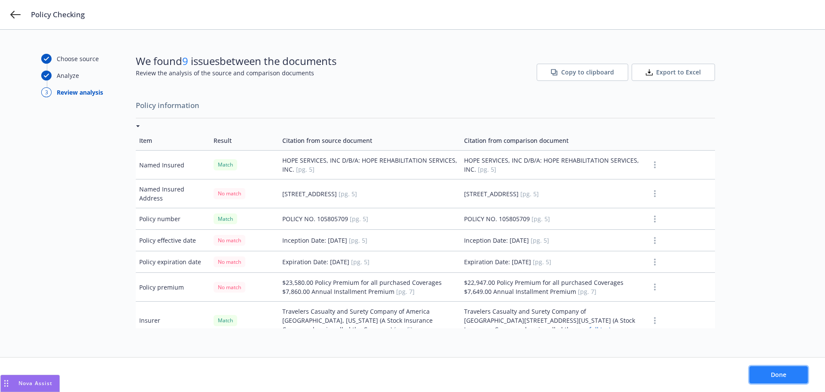
click at [775, 378] on button "Done" at bounding box center [779, 374] width 58 height 17
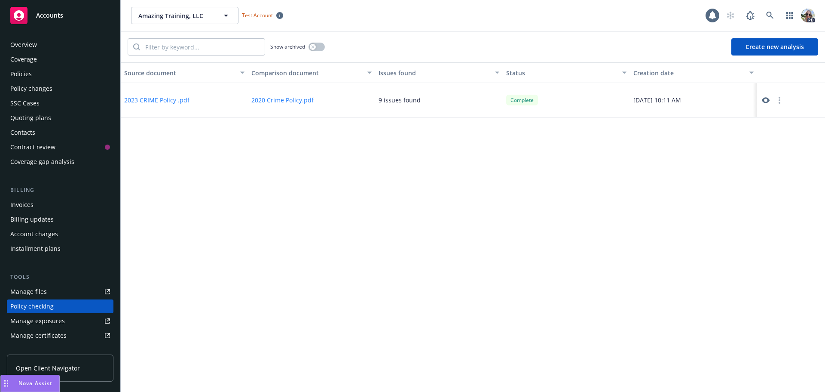
scroll to position [97, 0]
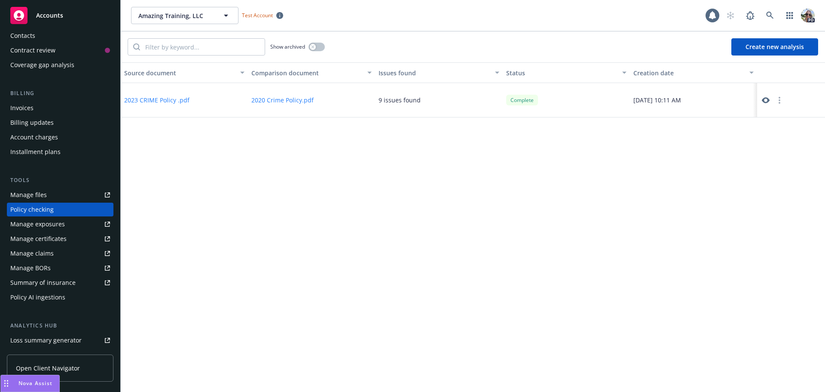
click at [766, 45] on button "Create new analysis" at bounding box center [775, 46] width 87 height 17
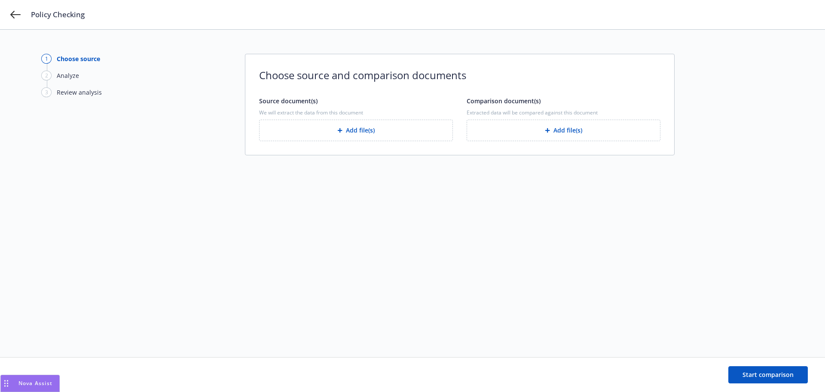
click at [340, 133] on button "Add file(s)" at bounding box center [356, 130] width 194 height 21
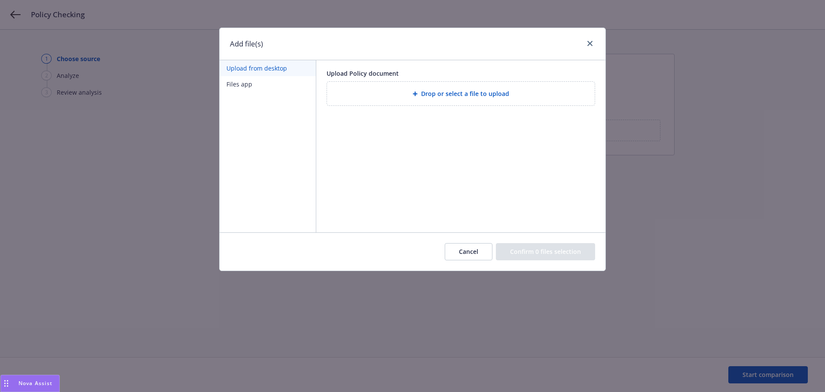
click at [376, 101] on div "Drop or select a file to upload" at bounding box center [461, 94] width 268 height 24
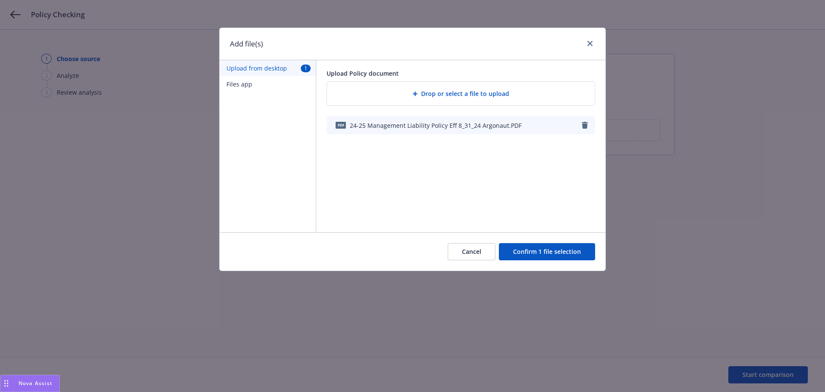
click at [534, 254] on button "Confirm 1 file selection" at bounding box center [547, 251] width 96 height 17
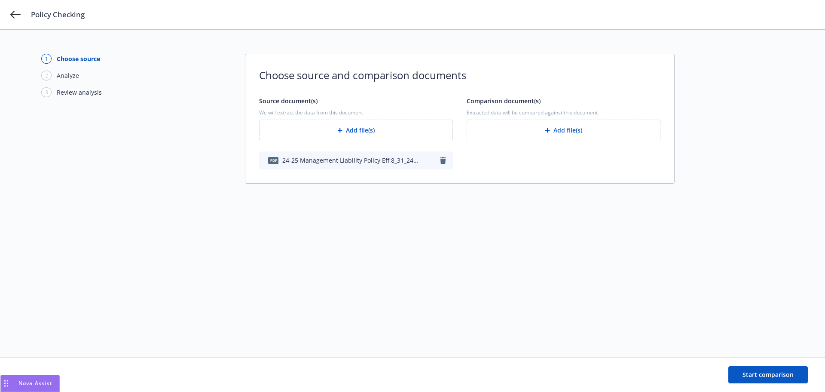
click at [541, 129] on button "Add file(s)" at bounding box center [564, 130] width 194 height 21
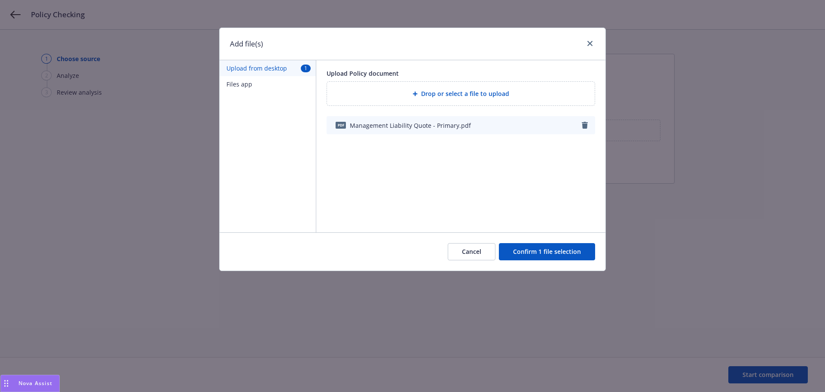
click at [538, 248] on button "Confirm 1 file selection" at bounding box center [547, 251] width 96 height 17
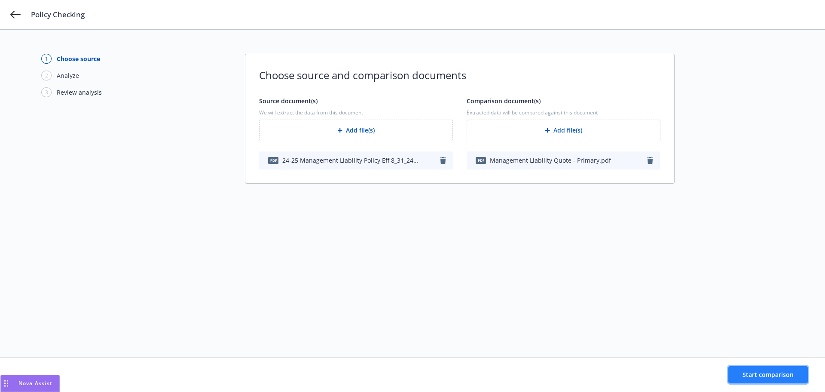
click at [766, 373] on span "Start comparison" at bounding box center [768, 374] width 51 height 8
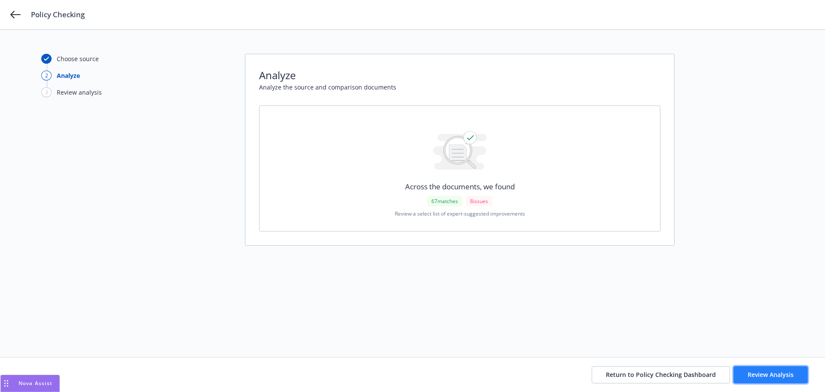
click at [759, 371] on span "Review Analysis" at bounding box center [771, 374] width 46 height 8
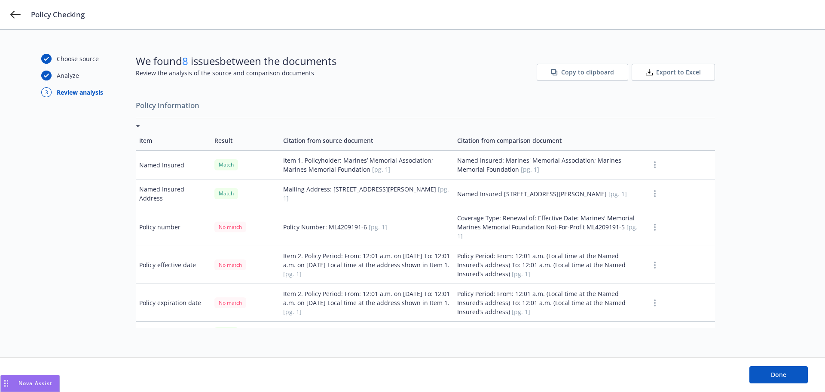
click at [18, 9] on div "Policy Checking" at bounding box center [412, 14] width 825 height 29
click at [16, 12] on icon at bounding box center [15, 14] width 10 height 10
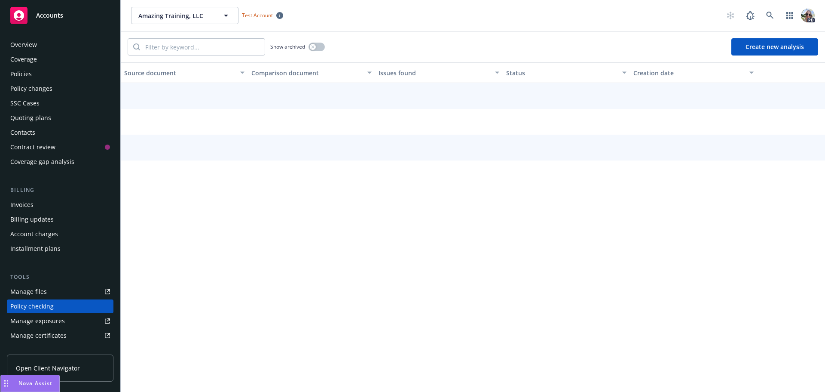
scroll to position [97, 0]
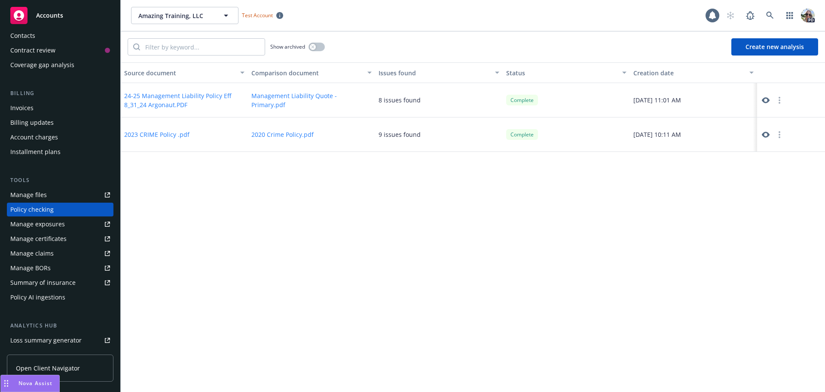
click at [778, 99] on button "button" at bounding box center [780, 100] width 10 height 10
click at [773, 117] on link "Archive" at bounding box center [780, 117] width 49 height 17
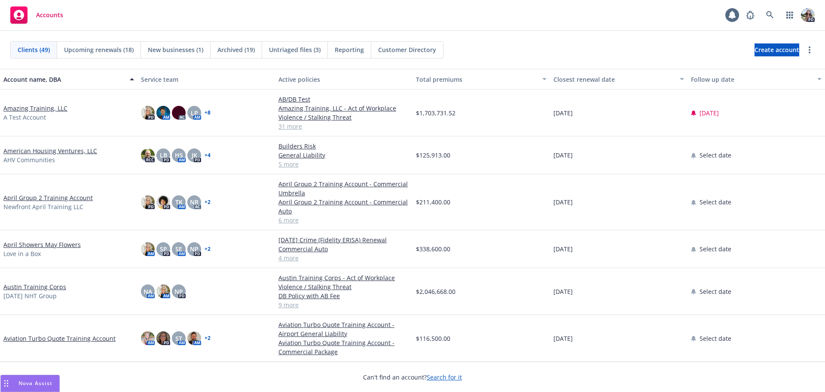
click at [31, 107] on link "Amazing Training, LLC" at bounding box center [35, 108] width 64 height 9
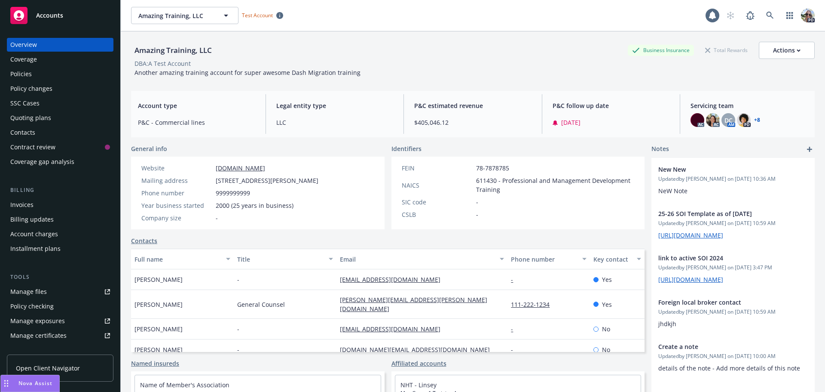
click at [20, 77] on div "Policies" at bounding box center [20, 74] width 21 height 14
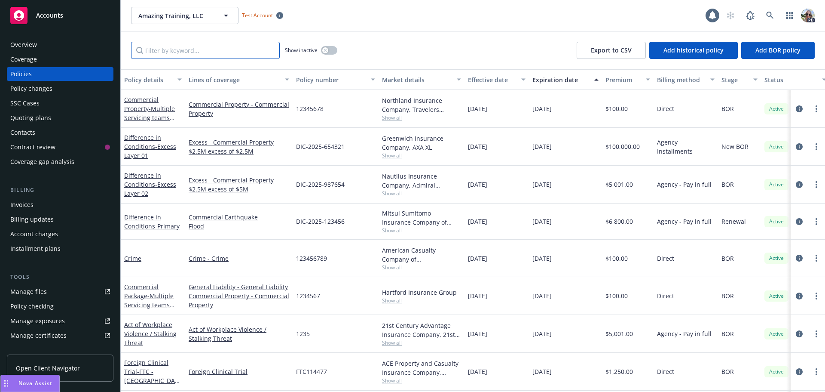
click at [162, 52] on input "Filter by keyword..." at bounding box center [205, 50] width 149 height 17
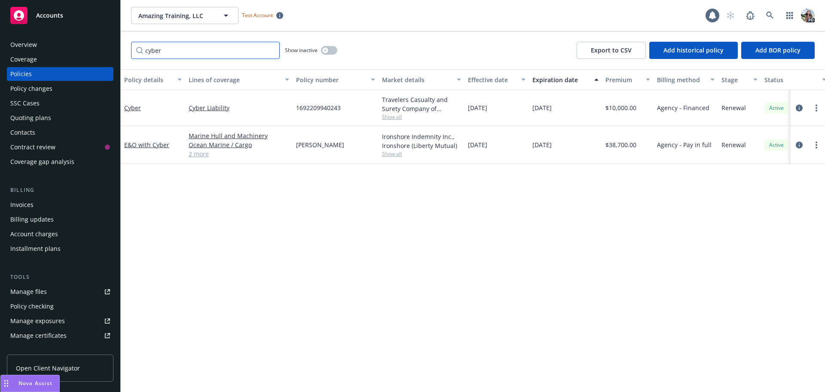
type input "cyber"
